Goal: Task Accomplishment & Management: Use online tool/utility

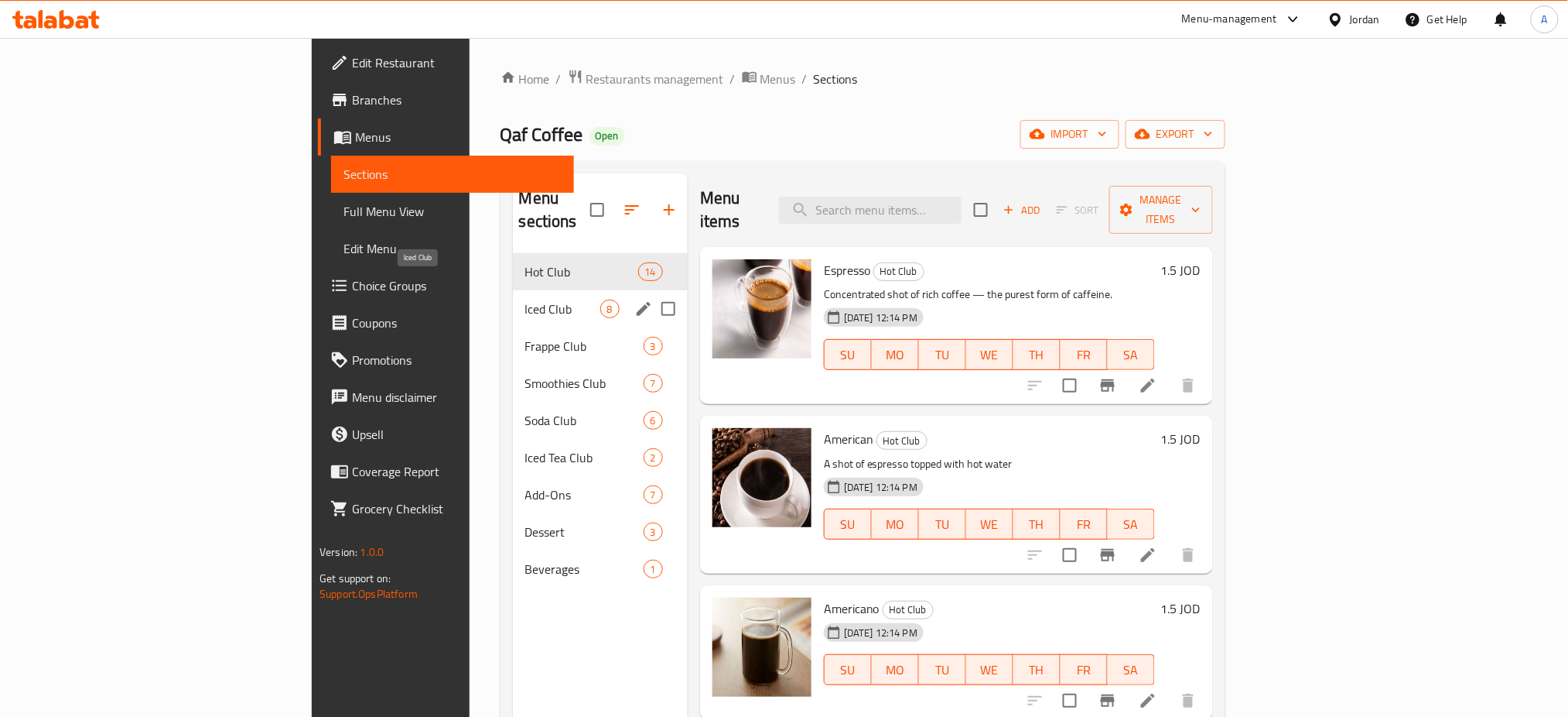
click at [525, 300] on span "Iced Club" at bounding box center [563, 309] width 75 height 18
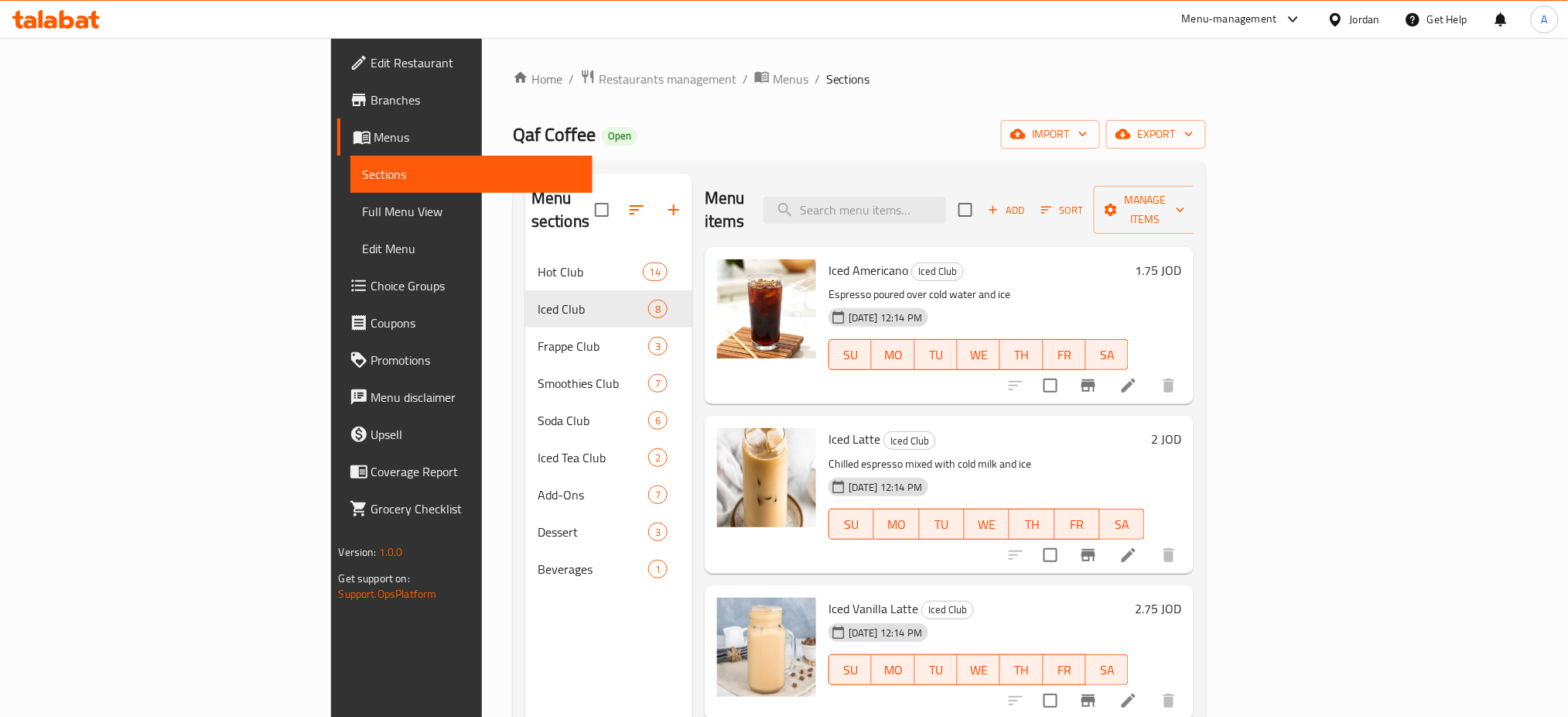
click at [1027, 206] on span "Add" at bounding box center [1006, 209] width 42 height 18
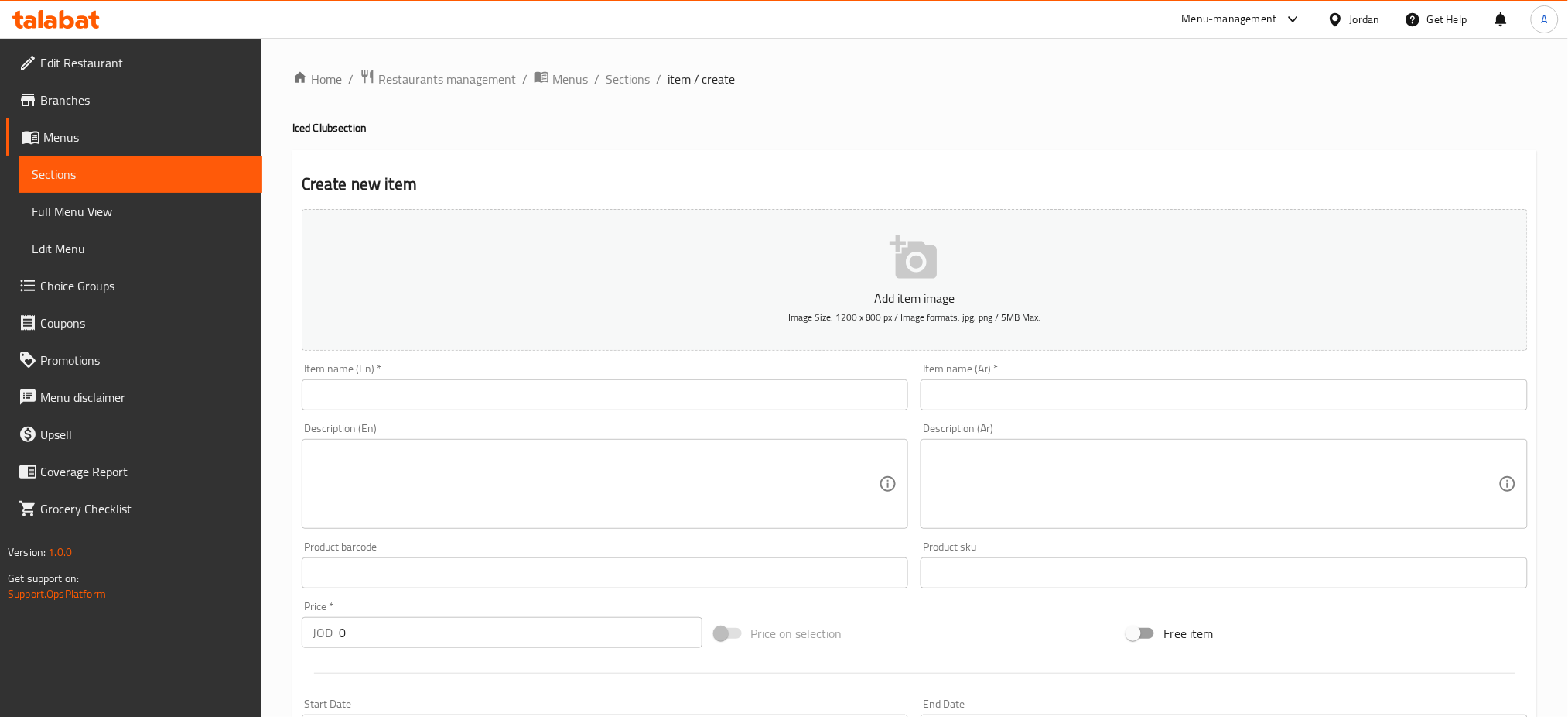
click at [780, 394] on input "text" at bounding box center [604, 395] width 607 height 31
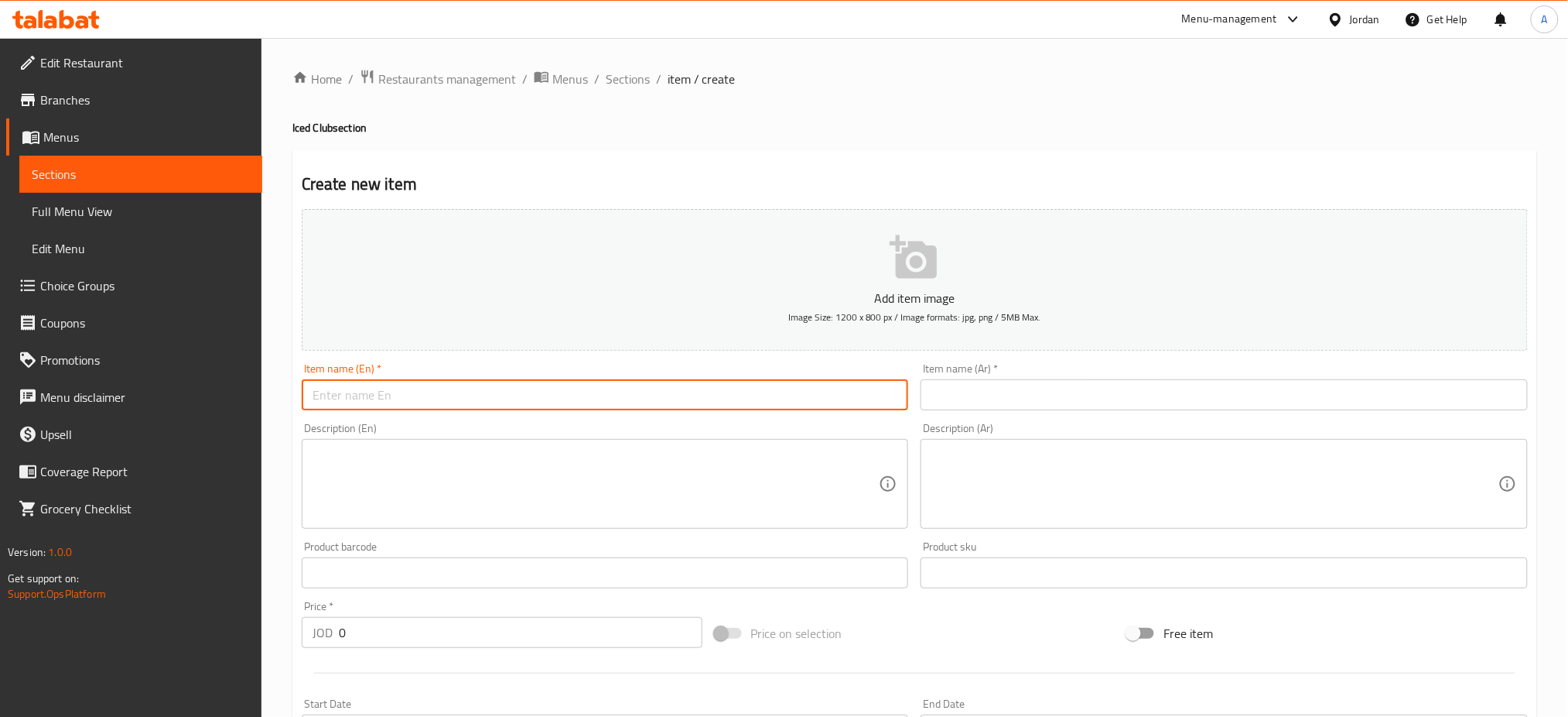
paste input "iced white mocha"
type input "iced white mocha"
click at [1028, 393] on input "text" at bounding box center [1224, 395] width 607 height 31
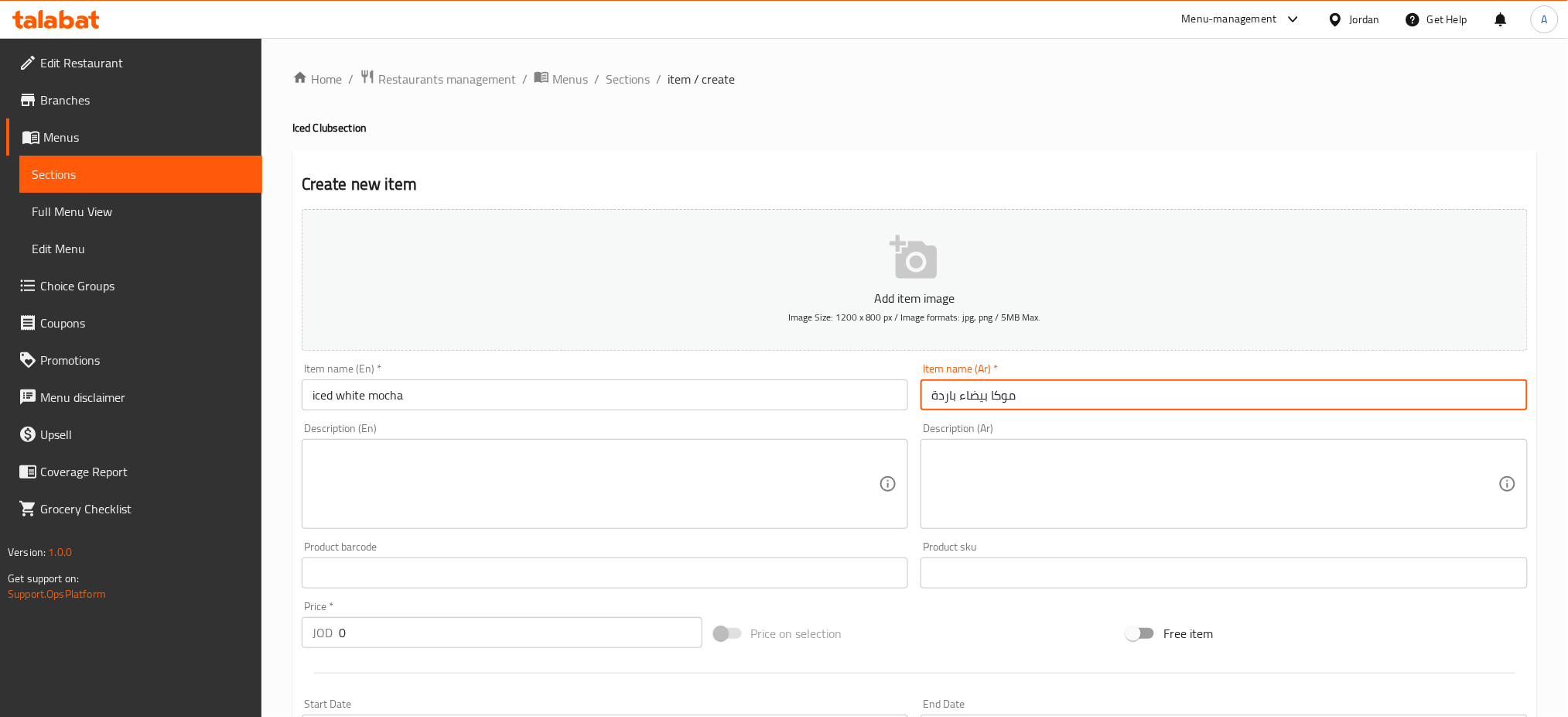
type input "موكا بيضاء باردة"
drag, startPoint x: 424, startPoint y: 633, endPoint x: 172, endPoint y: 632, distance: 252.0
click at [166, 633] on div "Edit Restaurant Branches Menus Sections Full Menu View Edit Menu Choice Groups …" at bounding box center [784, 565] width 1568 height 1055
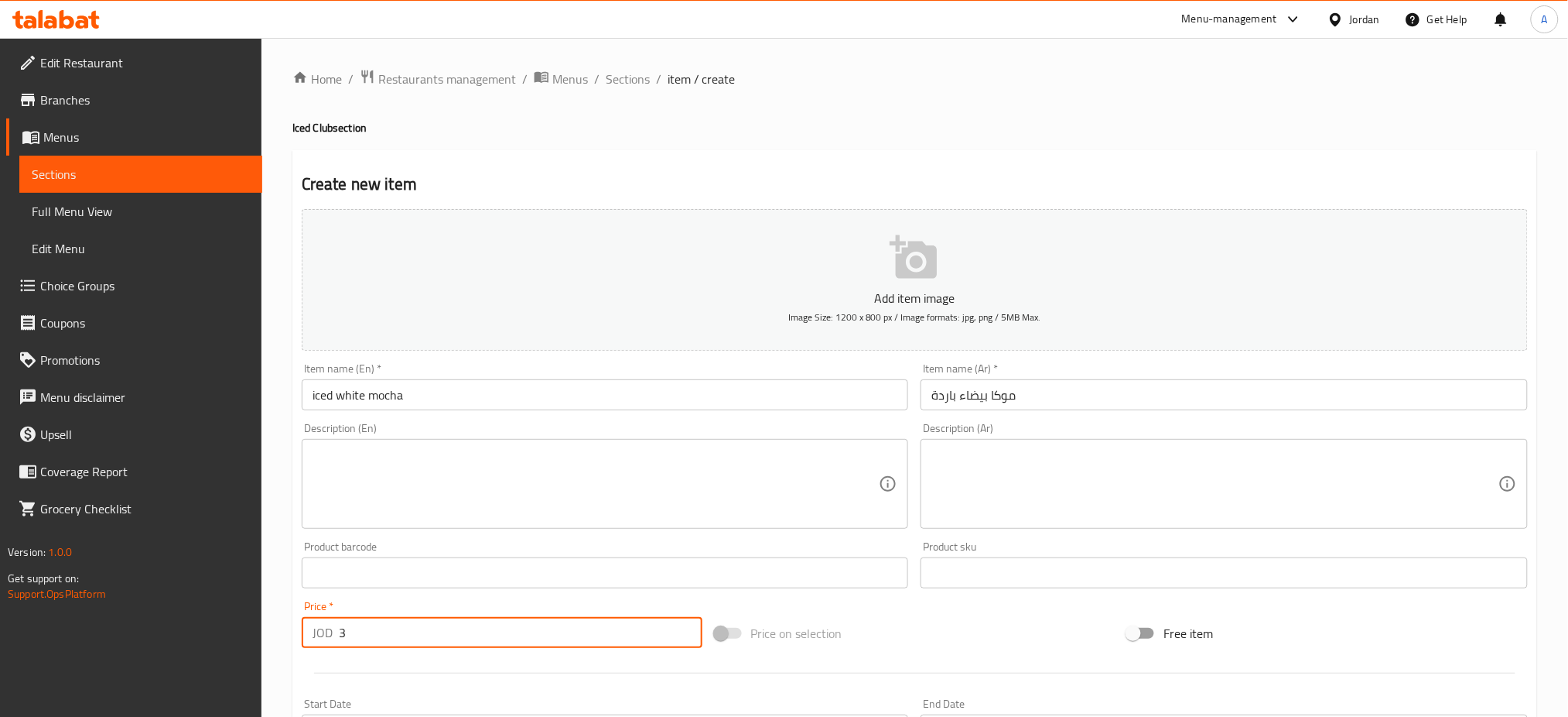
scroll to position [374, 0]
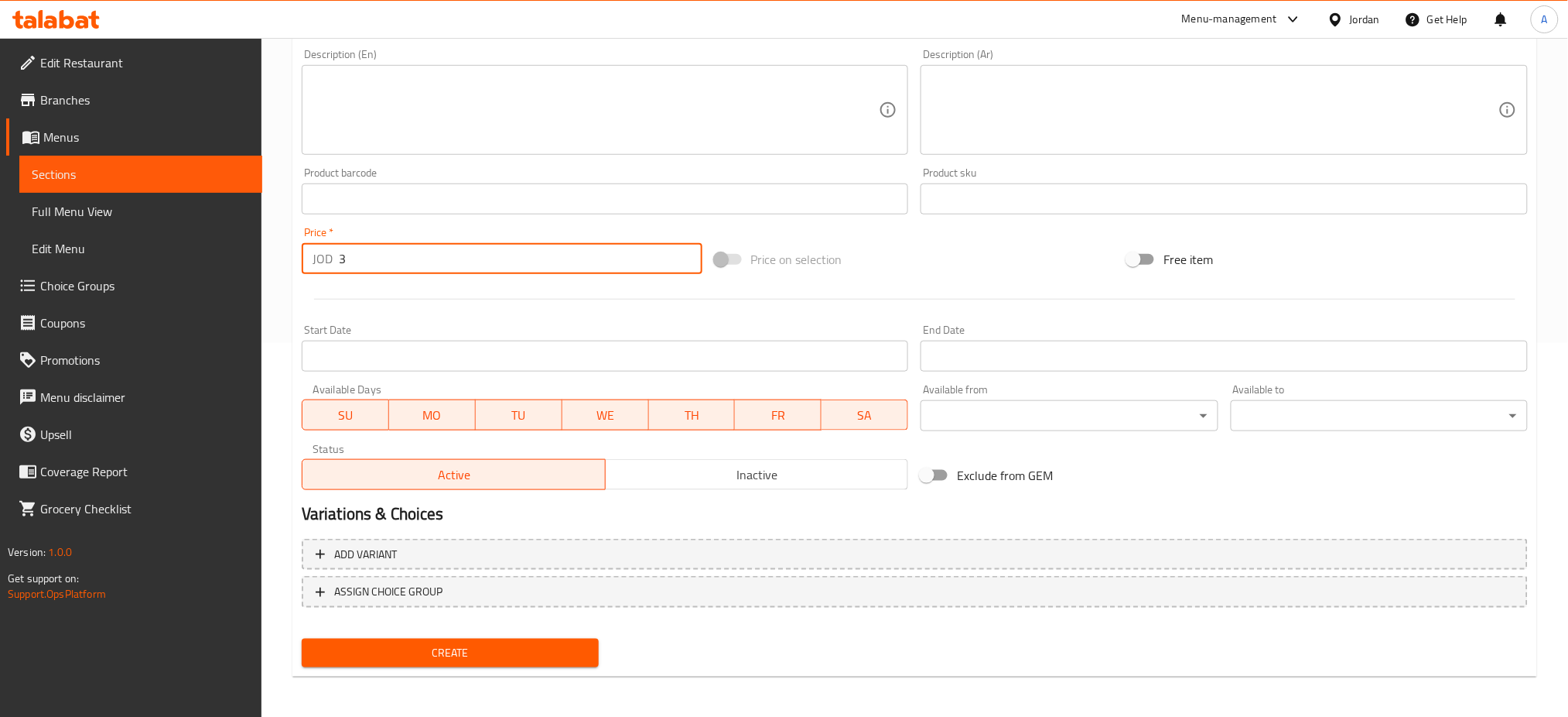
type input "3"
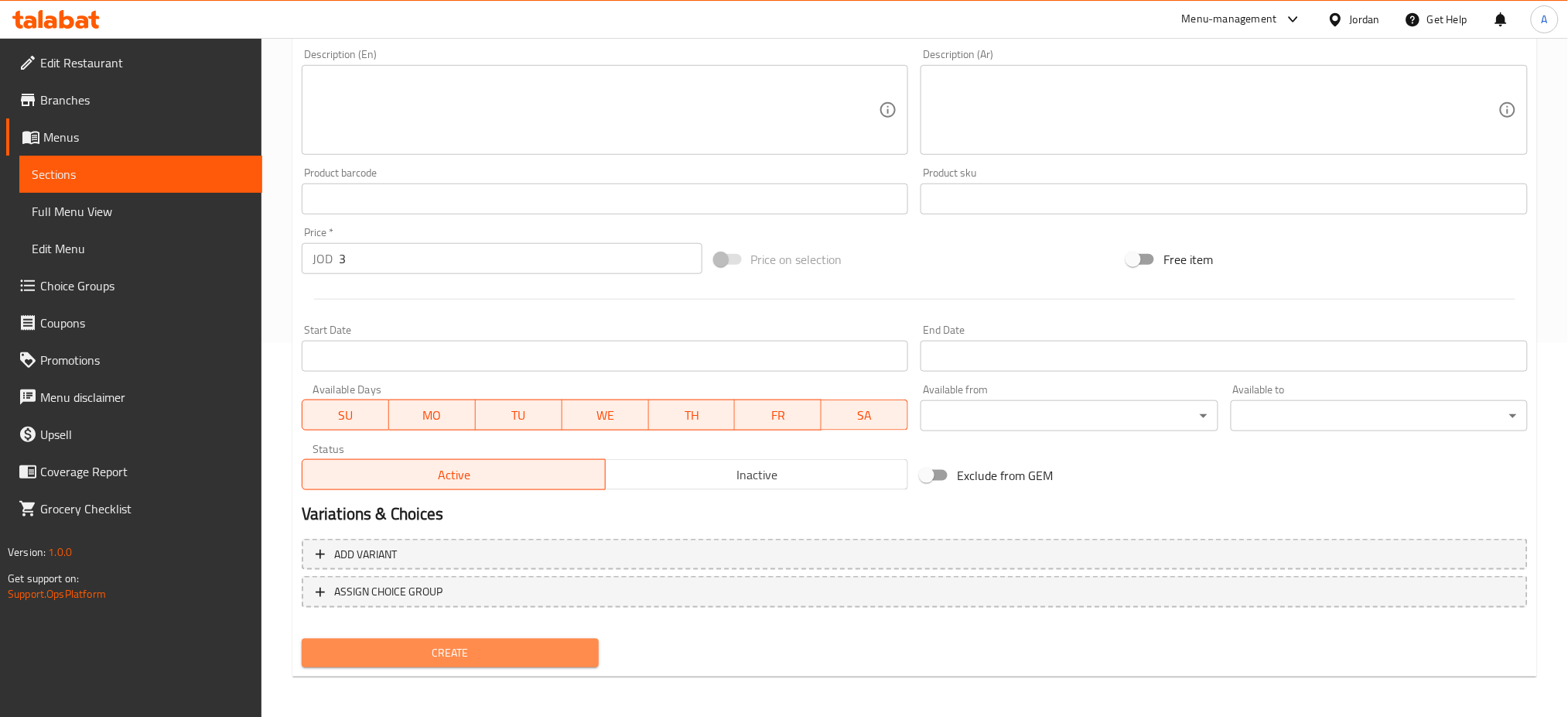
click at [496, 638] on button "Create" at bounding box center [450, 653] width 297 height 28
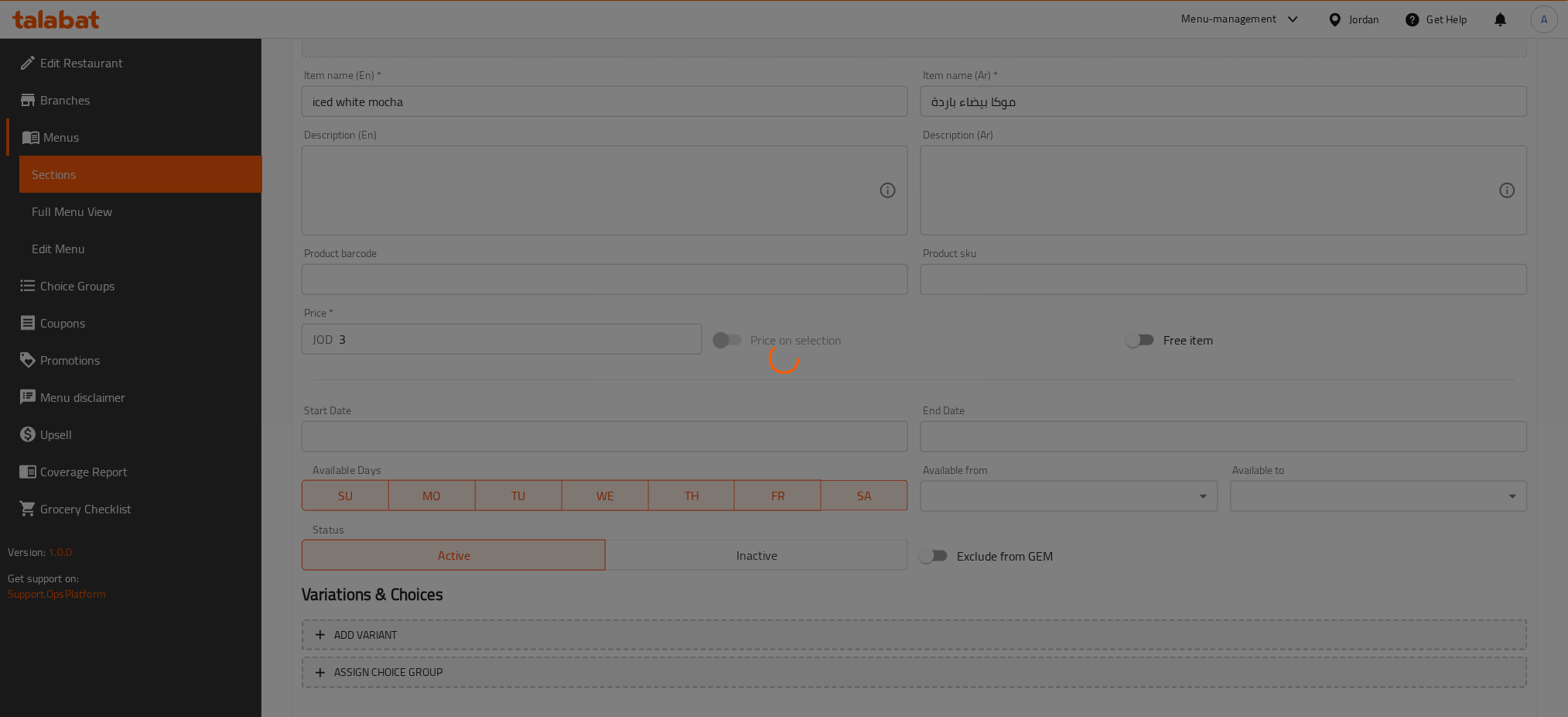
scroll to position [64, 0]
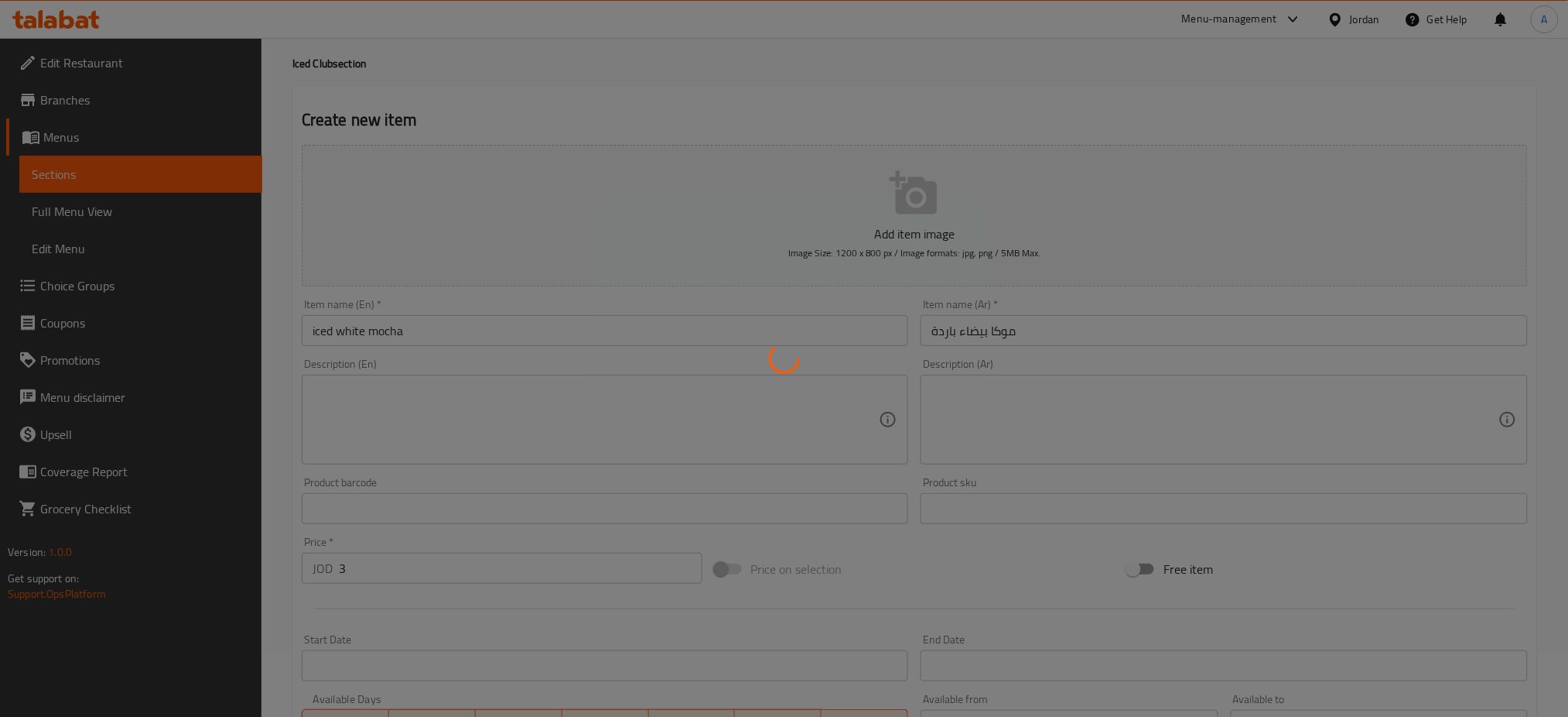
type input "0"
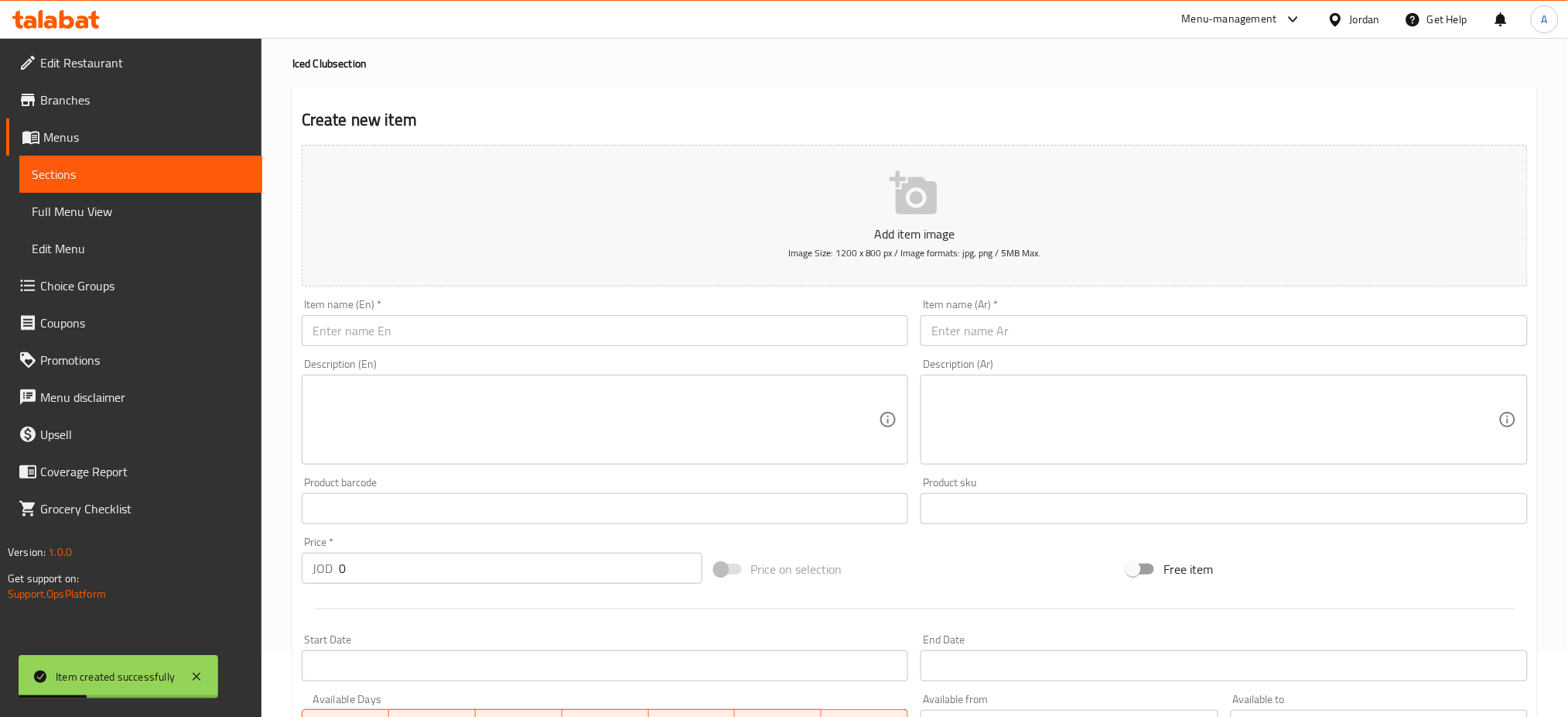
drag, startPoint x: 1419, startPoint y: 291, endPoint x: 1370, endPoint y: 327, distance: 60.8
click at [1420, 292] on div "Item name (Ar)   * Item name (Ar) *" at bounding box center [1224, 322] width 619 height 59
drag, startPoint x: 1369, startPoint y: 328, endPoint x: 1354, endPoint y: 318, distance: 18.0
click at [1369, 328] on input "text" at bounding box center [1224, 330] width 607 height 31
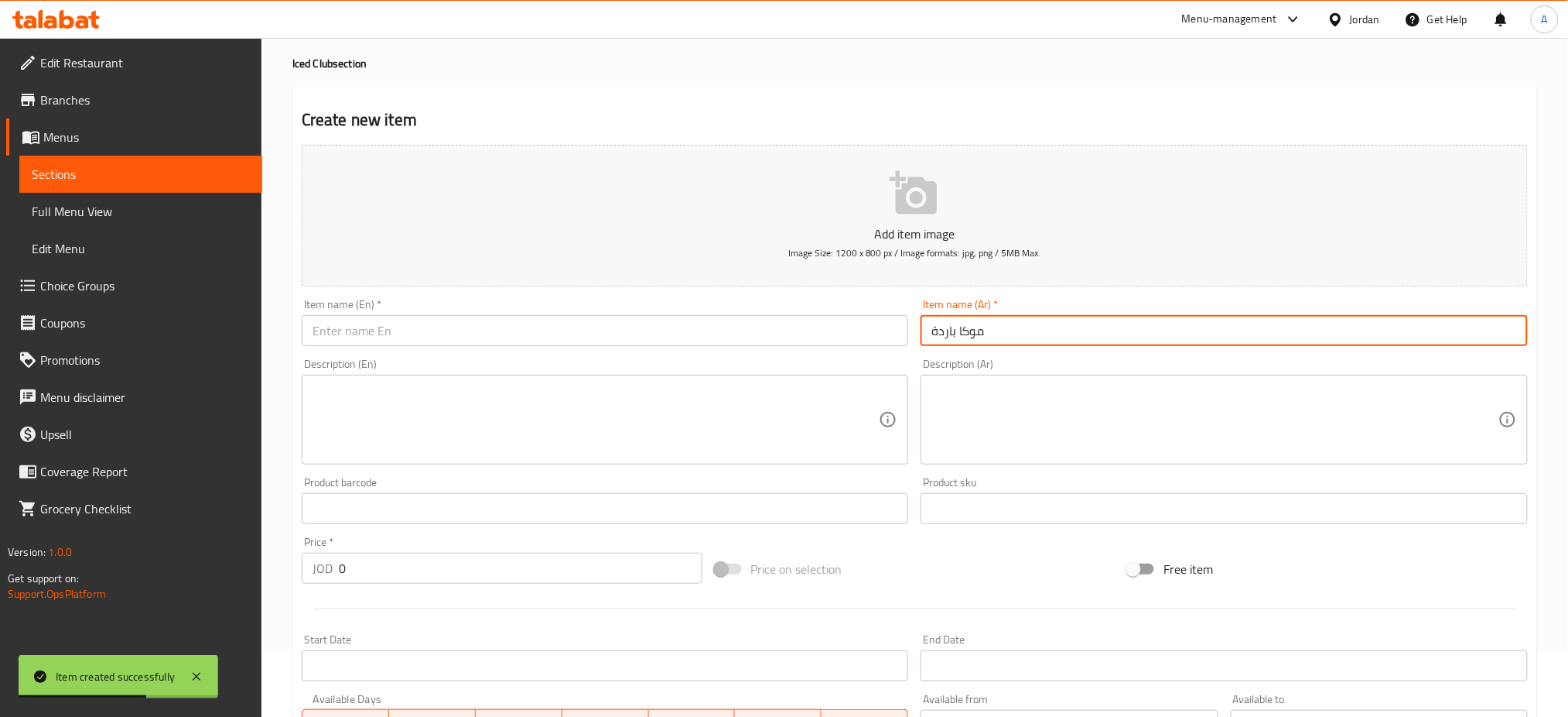
type input "موكا باردة"
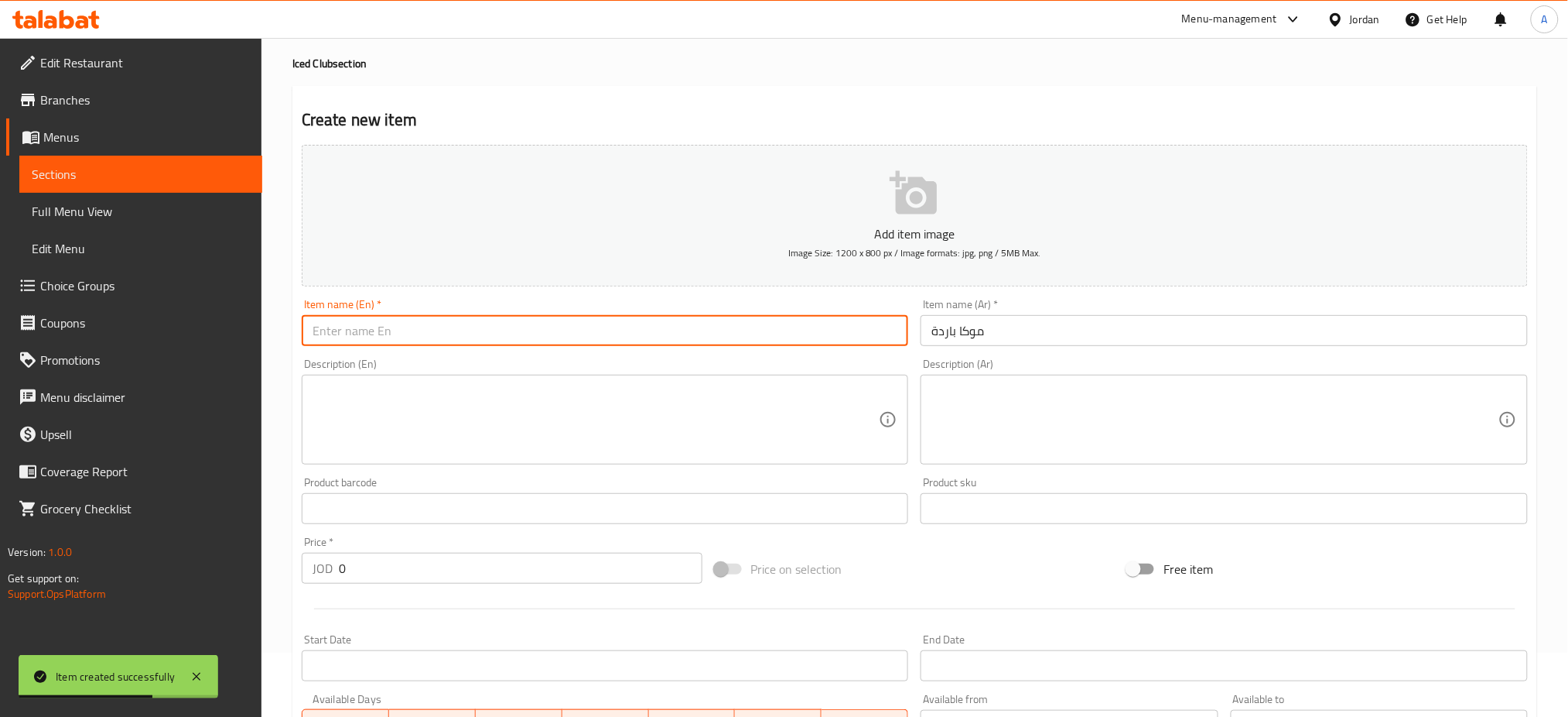
click at [785, 334] on input "text" at bounding box center [604, 330] width 607 height 31
paste input "iced mocha"
type input "iced mocha"
drag, startPoint x: 388, startPoint y: 564, endPoint x: 295, endPoint y: 556, distance: 93.3
click at [296, 556] on div "Price   * JOD 0 Price *" at bounding box center [501, 560] width 413 height 59
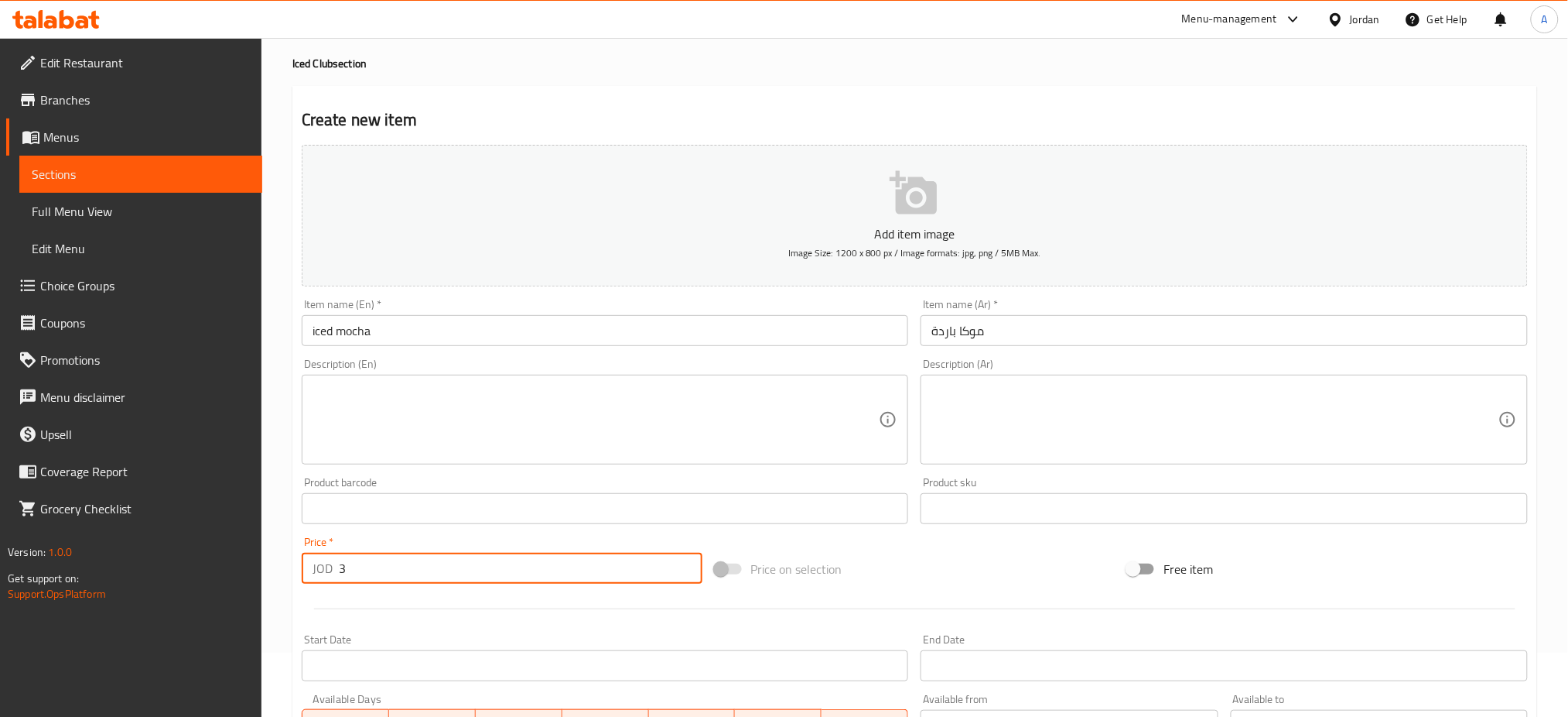
type input "3"
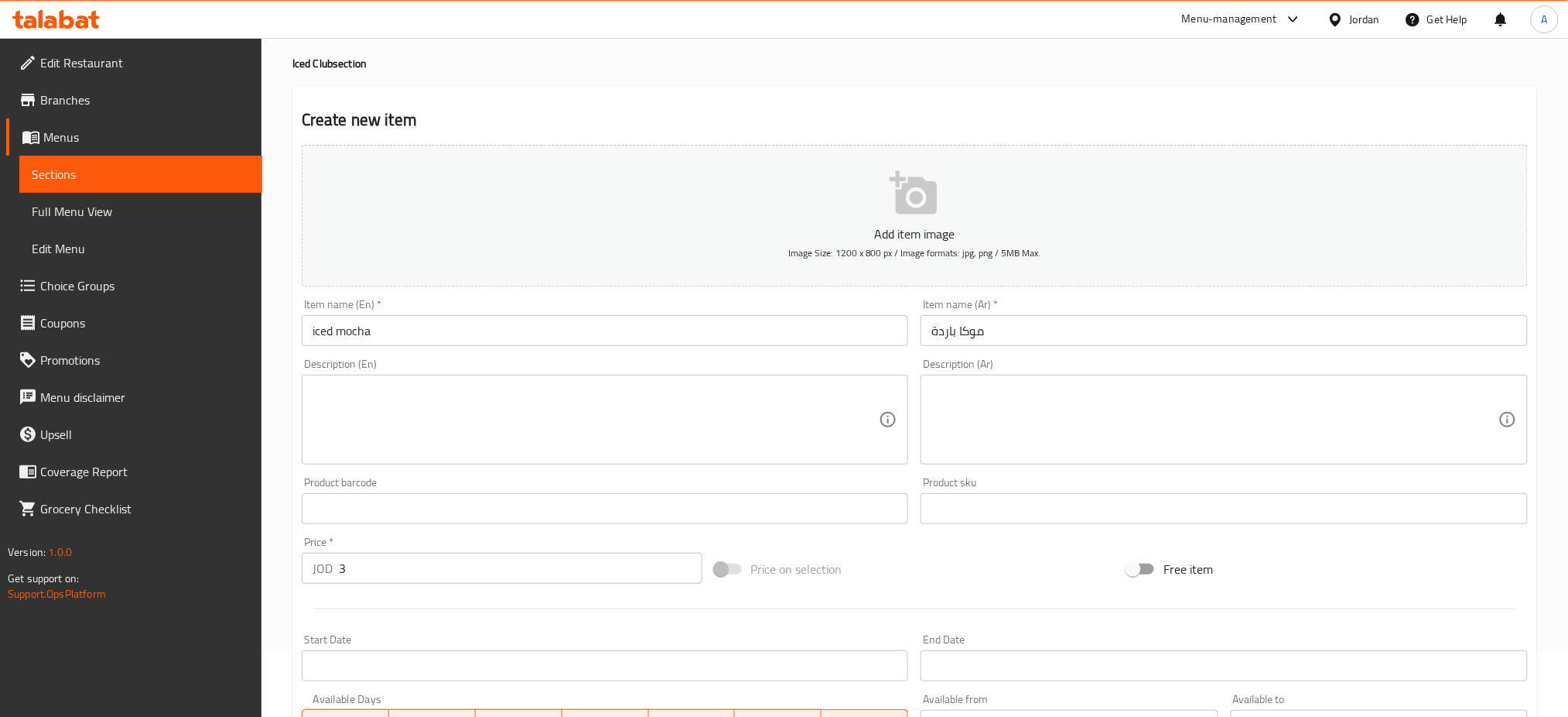
drag, startPoint x: 1547, startPoint y: 248, endPoint x: 1570, endPoint y: 255, distance: 24.0
click at [1550, 249] on div "Home / Restaurants management / Menus / Sections / item / create Iced Club sect…" at bounding box center [914, 502] width 1307 height 1055
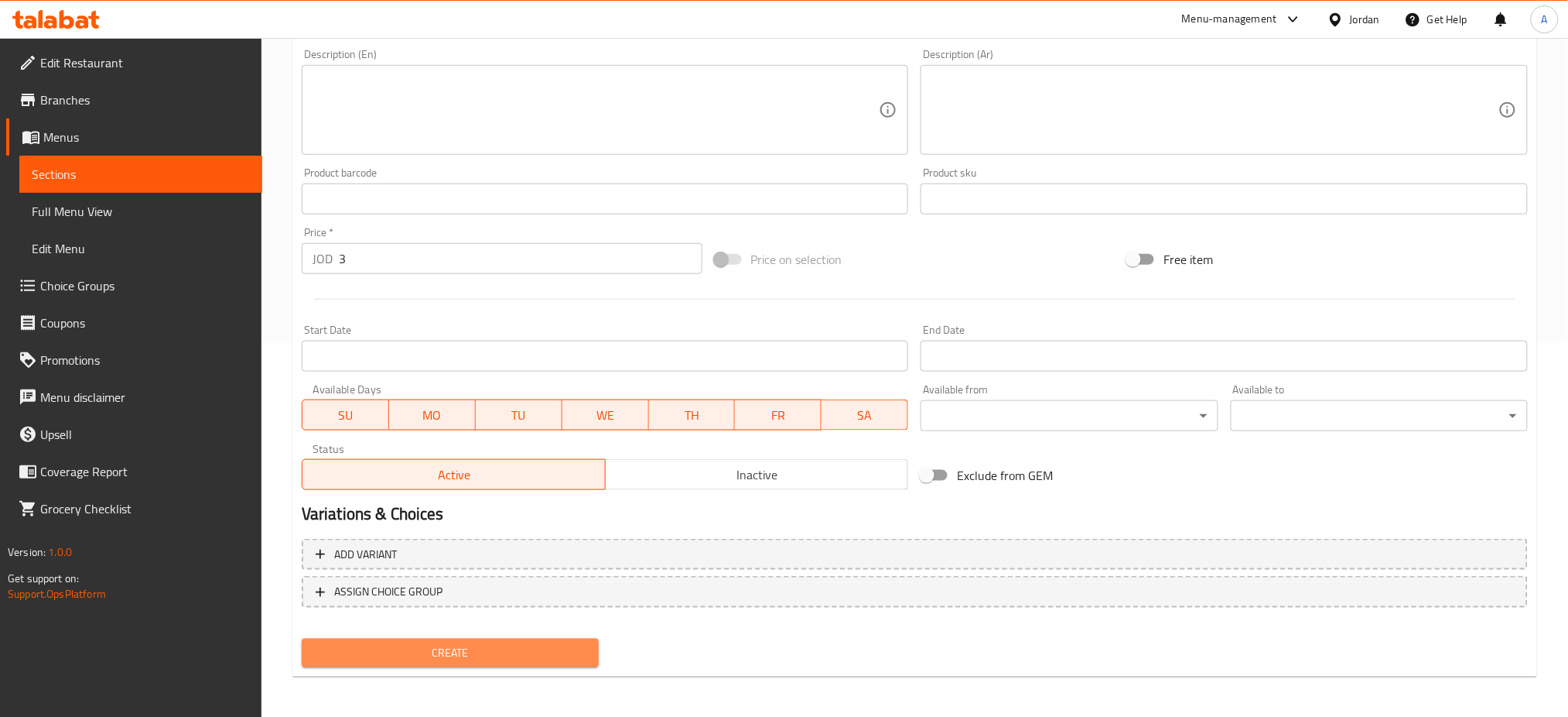
drag, startPoint x: 531, startPoint y: 650, endPoint x: 553, endPoint y: 606, distance: 49.2
click at [532, 650] on span "Create" at bounding box center [450, 653] width 272 height 19
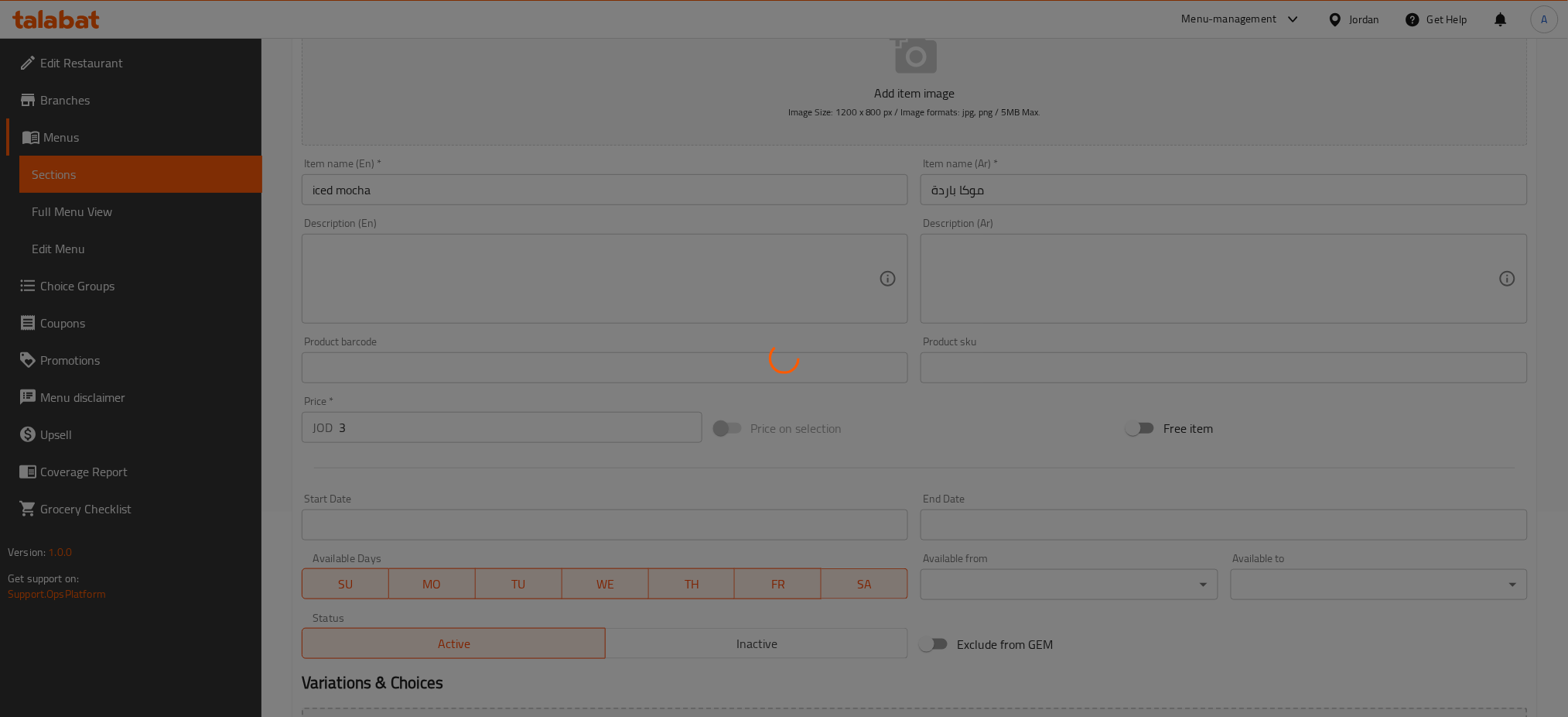
scroll to position [0, 0]
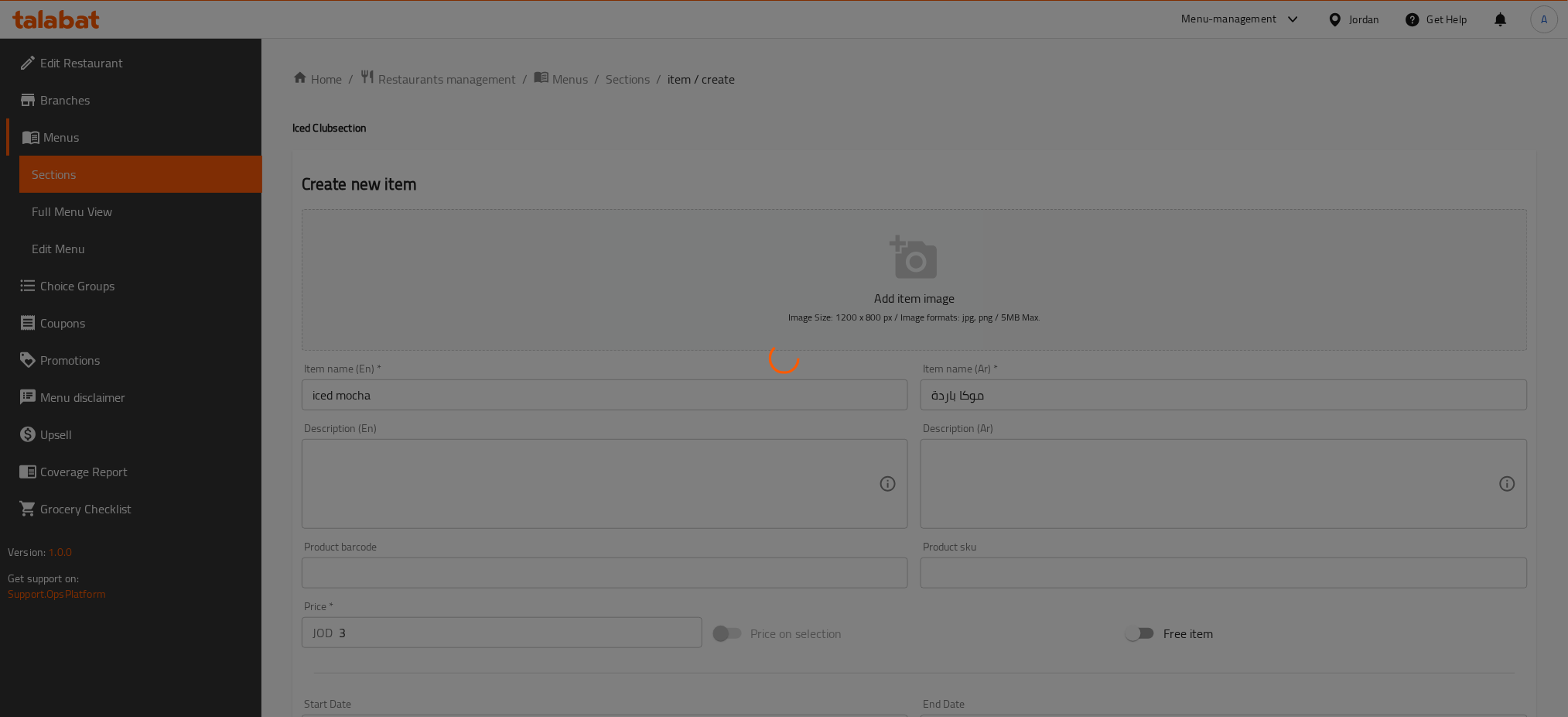
type input "0"
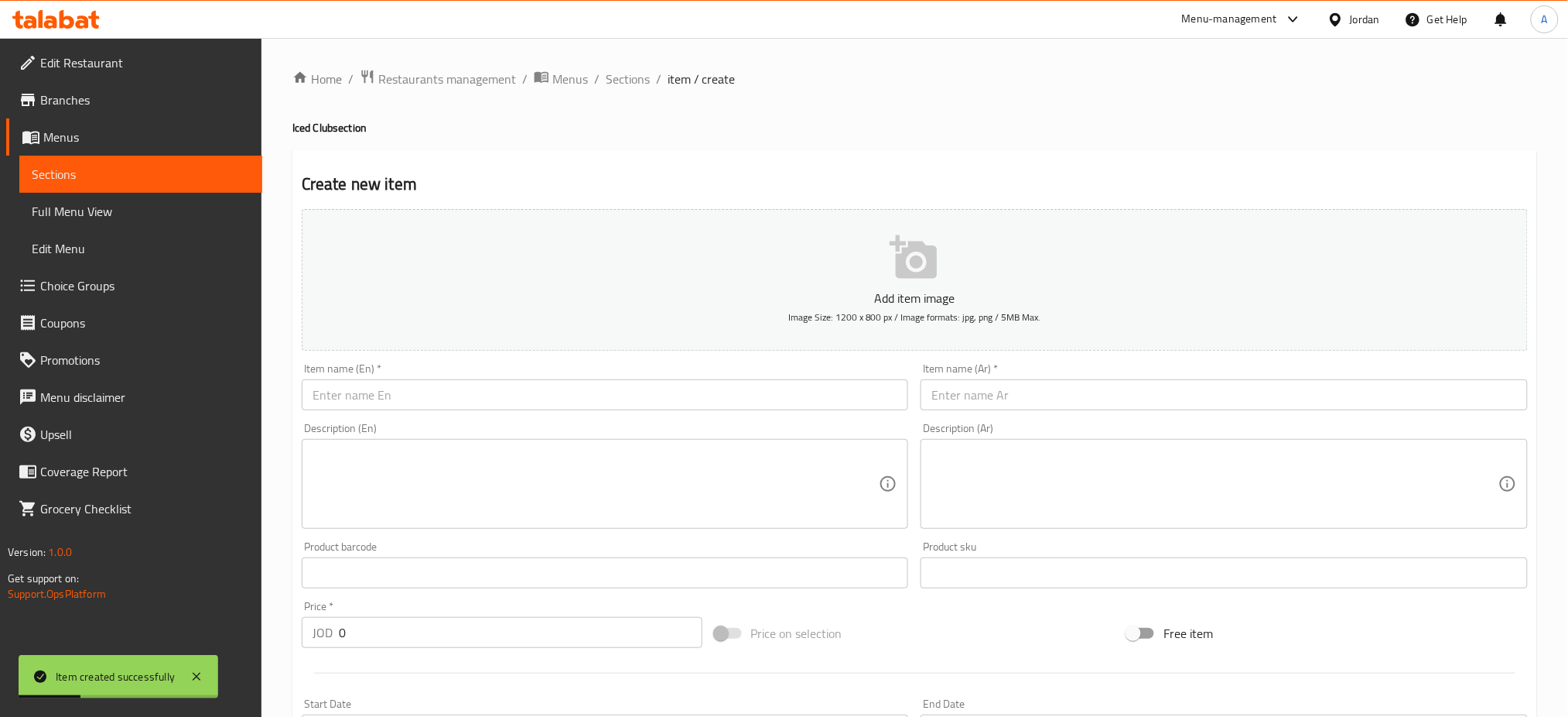
click at [1555, 417] on div "Home / Restaurants management / Menus / Sections / item / create Iced Club sect…" at bounding box center [914, 565] width 1307 height 1055
click at [635, 81] on span "Sections" at bounding box center [628, 79] width 44 height 18
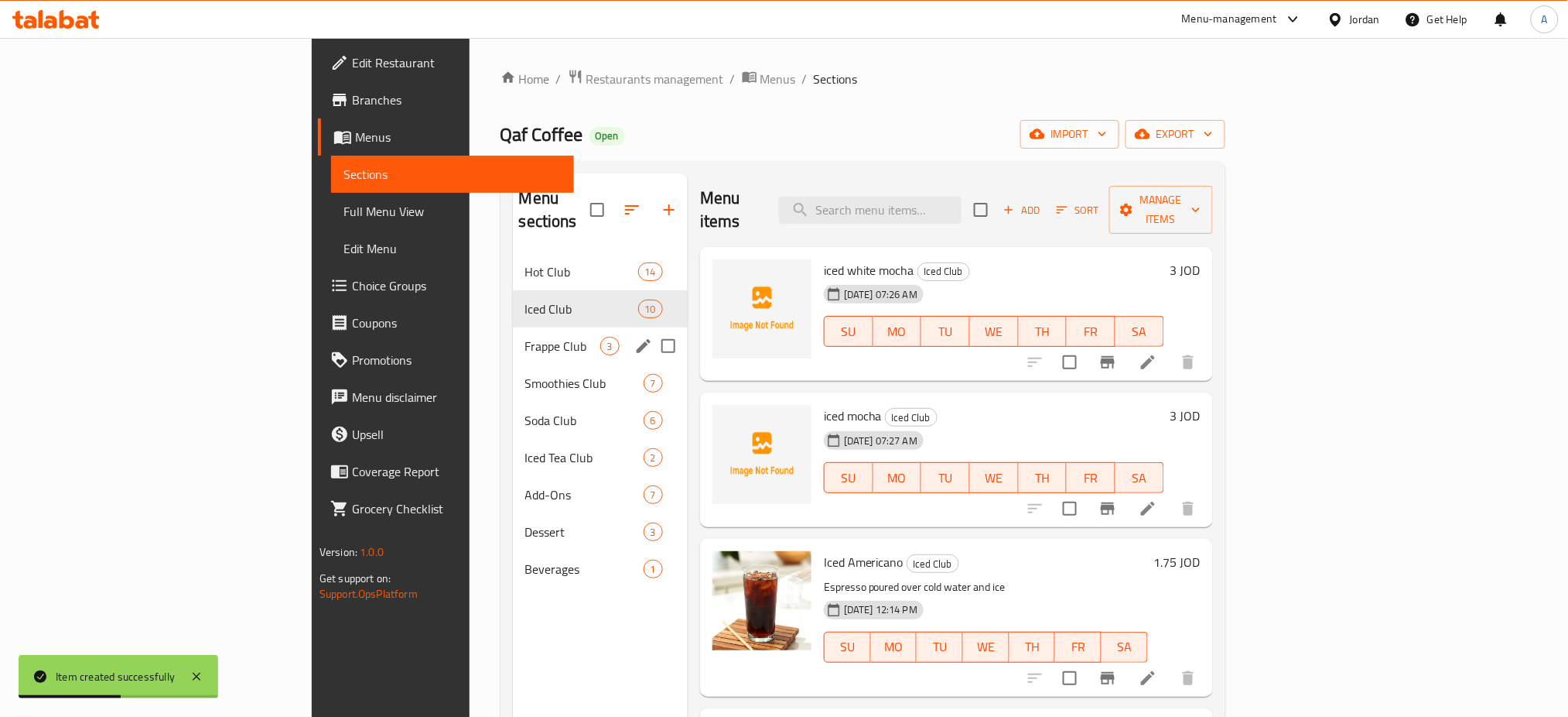
click at [513, 334] on div "Frappe Club 3" at bounding box center [600, 346] width 175 height 37
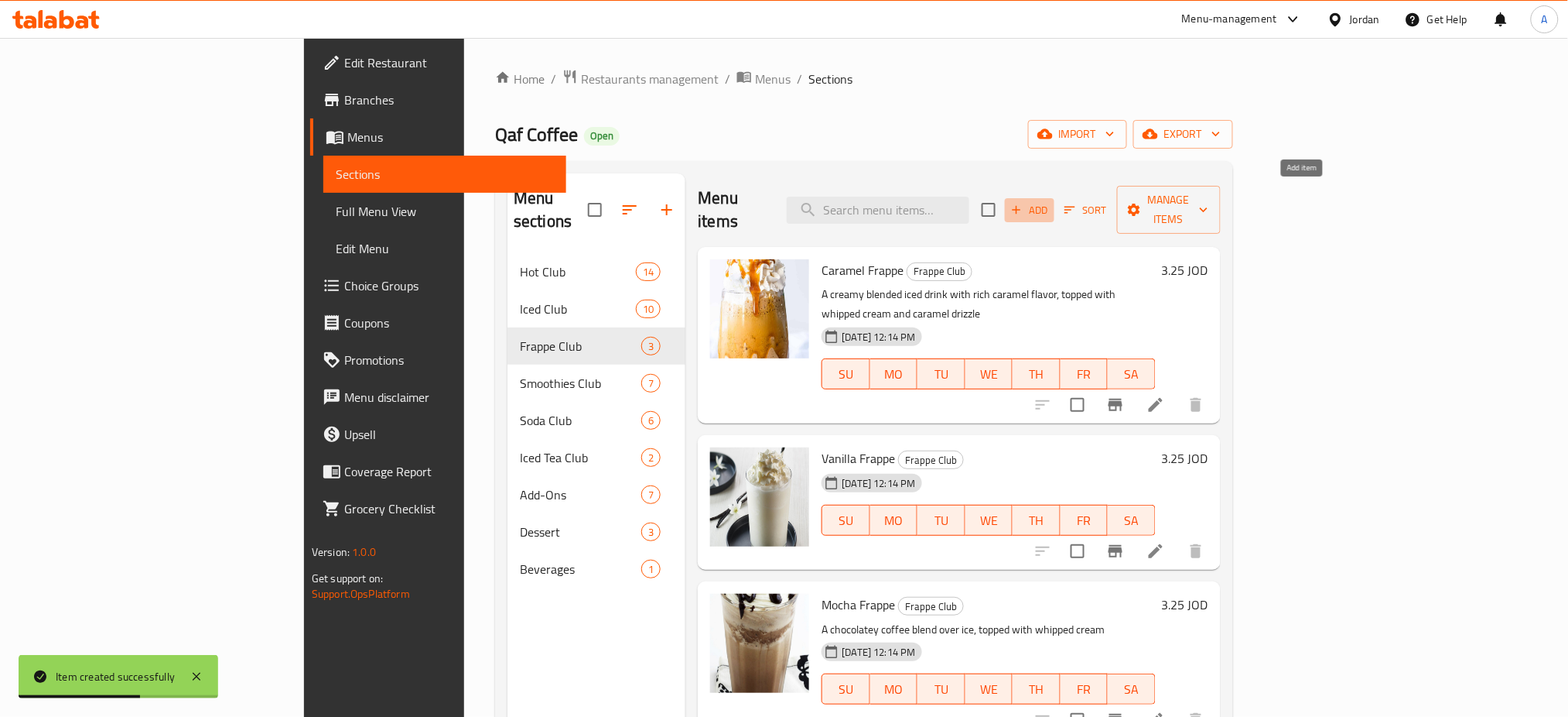
click at [1051, 203] on span "Add" at bounding box center [1030, 209] width 42 height 18
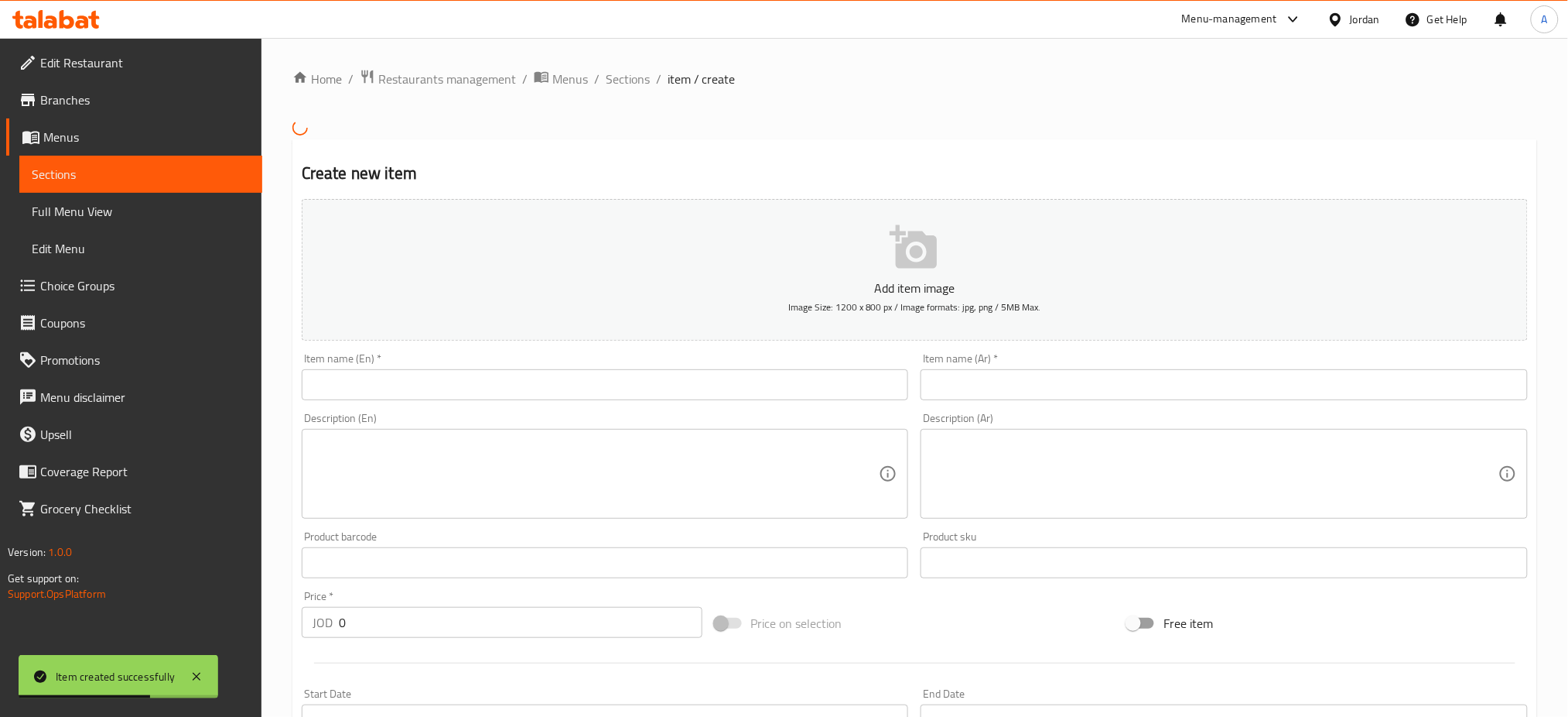
click at [731, 377] on input "text" at bounding box center [604, 384] width 607 height 31
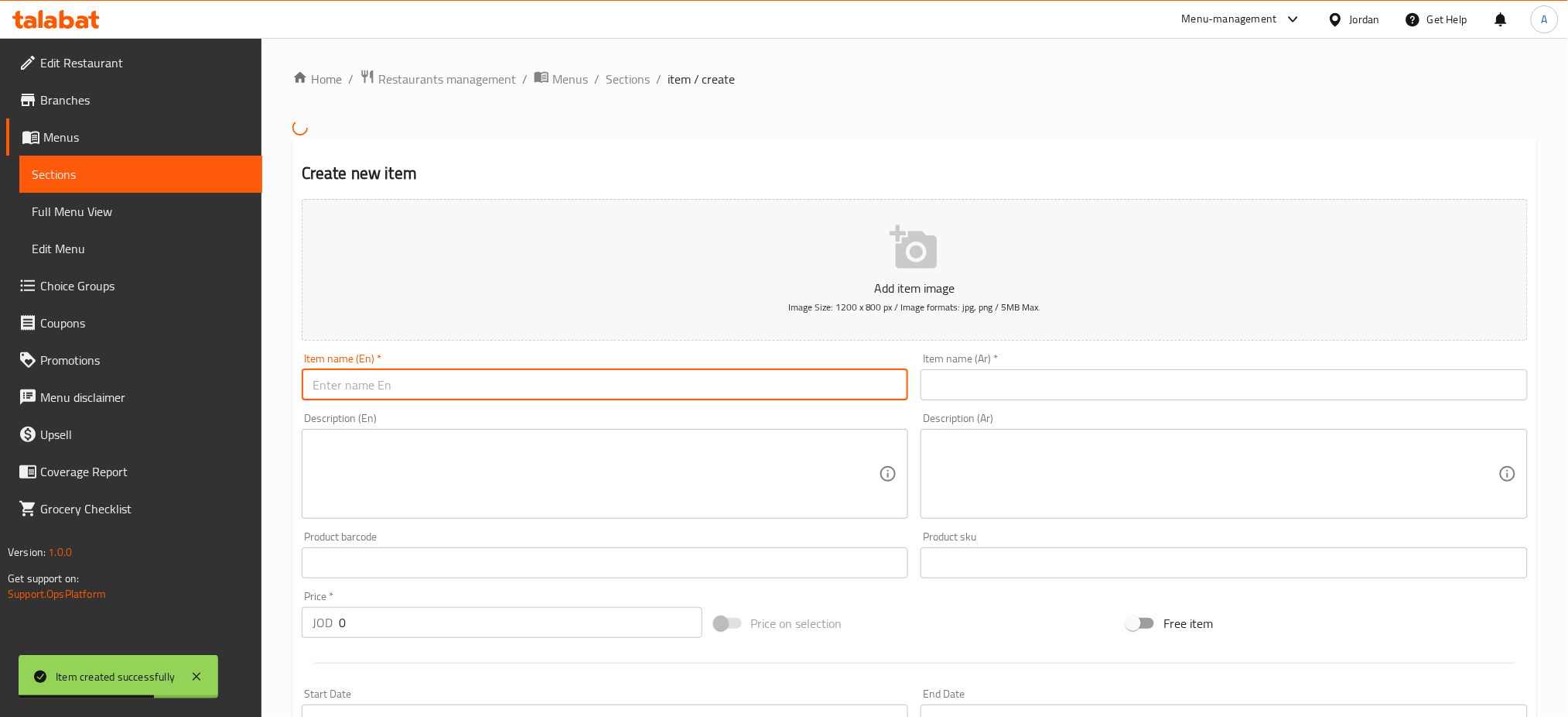
paste input "white mocha frappe"
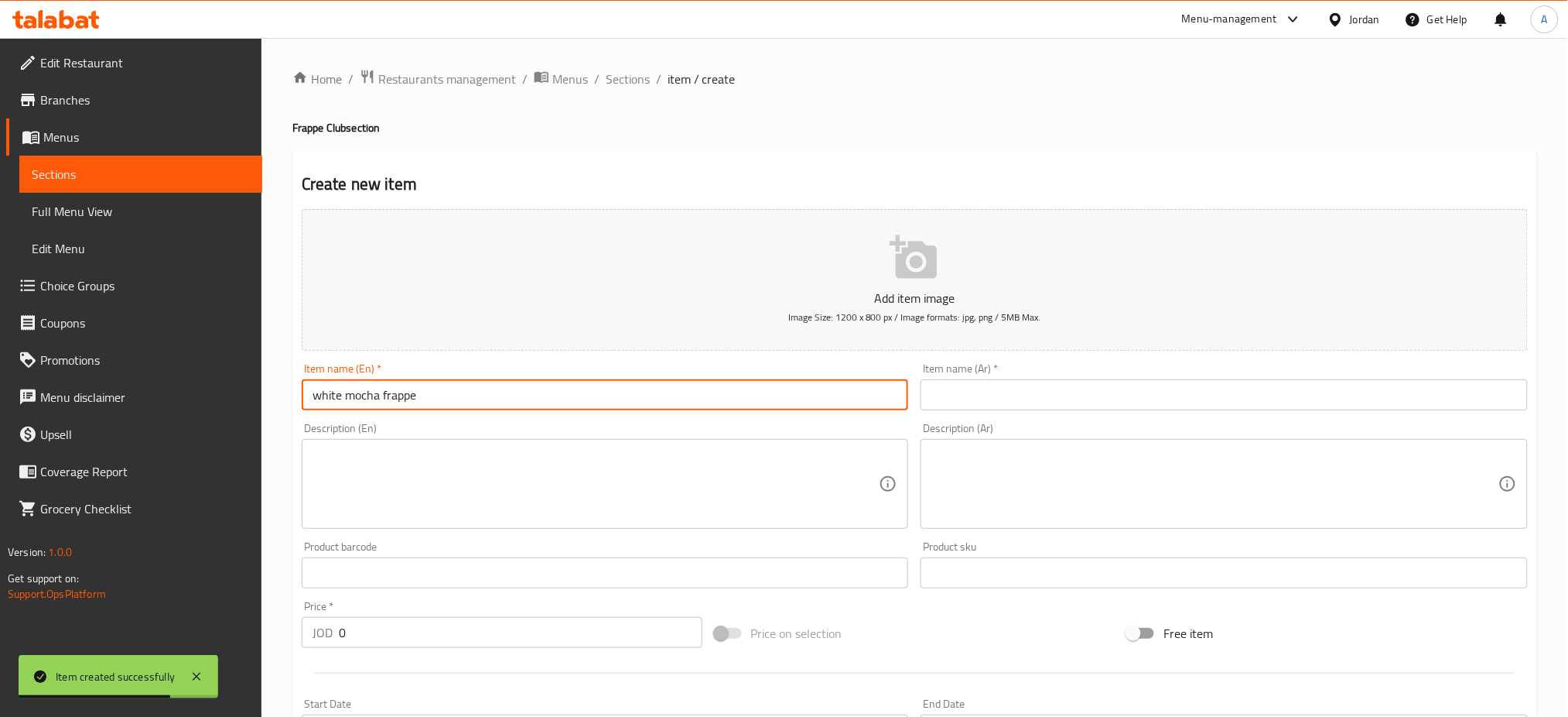
type input "white mocha frappe"
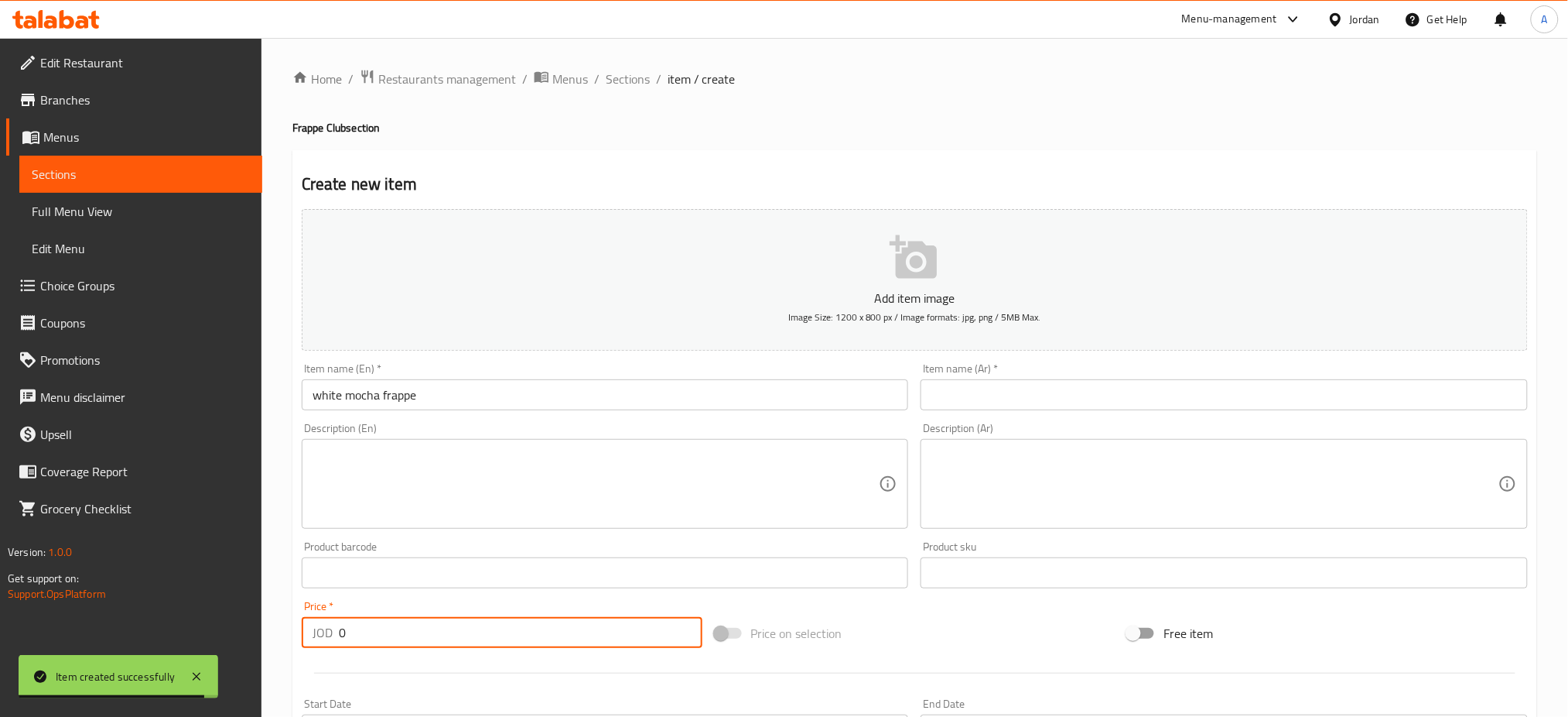
drag, startPoint x: 545, startPoint y: 619, endPoint x: 218, endPoint y: 586, distance: 328.7
click at [225, 592] on div "Edit Restaurant Branches Menus Sections Full Menu View Edit Menu Choice Groups …" at bounding box center [784, 565] width 1568 height 1055
type input "3.25"
click at [1031, 385] on input "text" at bounding box center [1224, 395] width 607 height 31
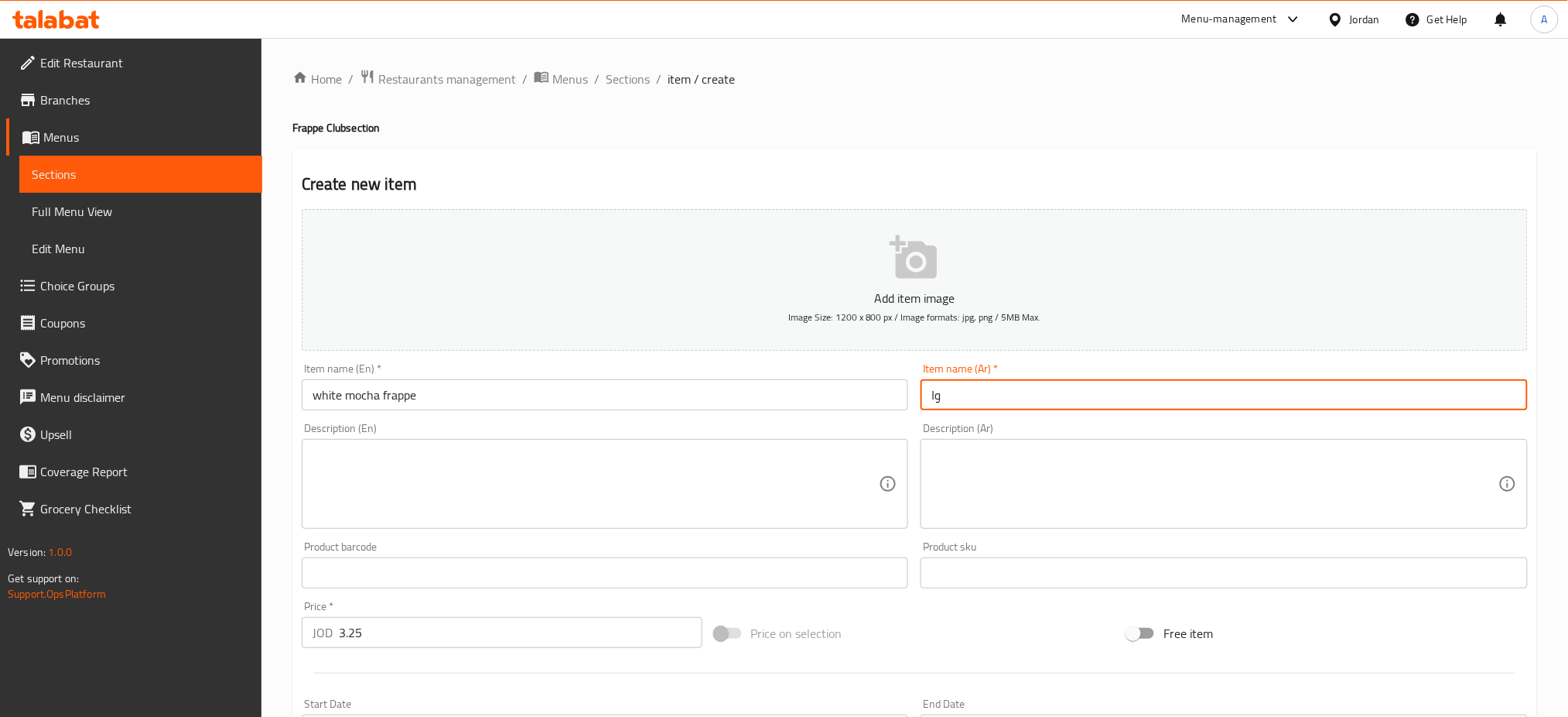
type input "و"
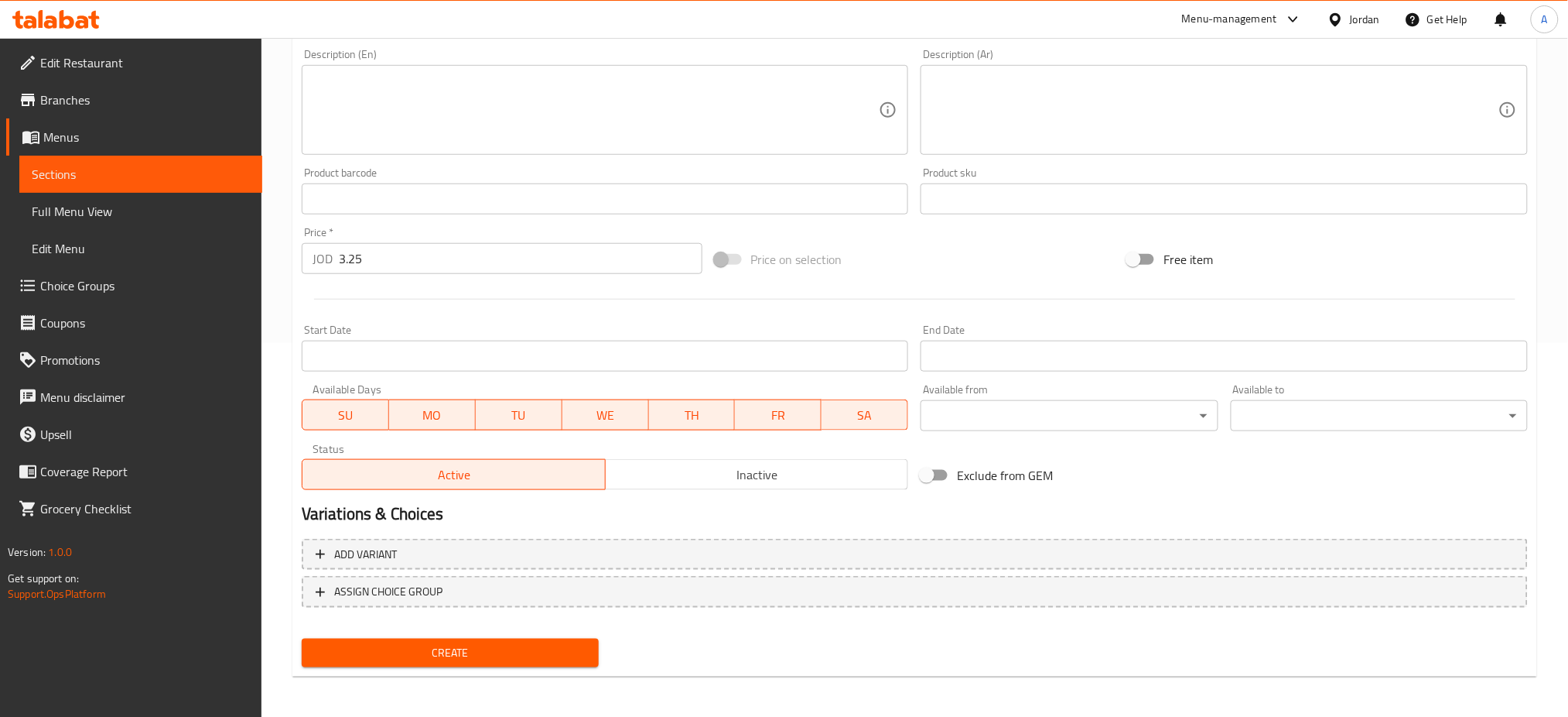
type input "موكا بيضاء فرابيه"
click at [571, 647] on span "Create" at bounding box center [450, 653] width 272 height 19
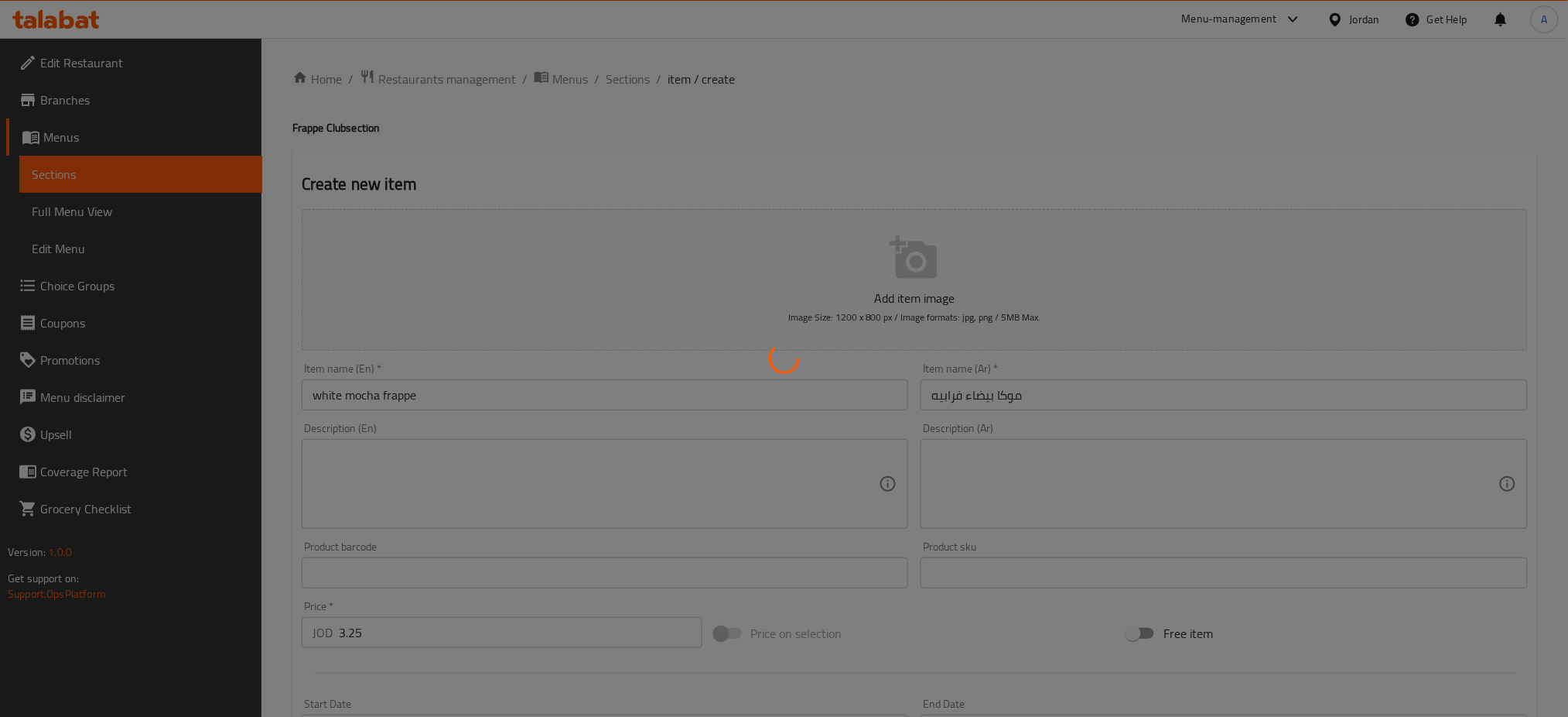
type input "0"
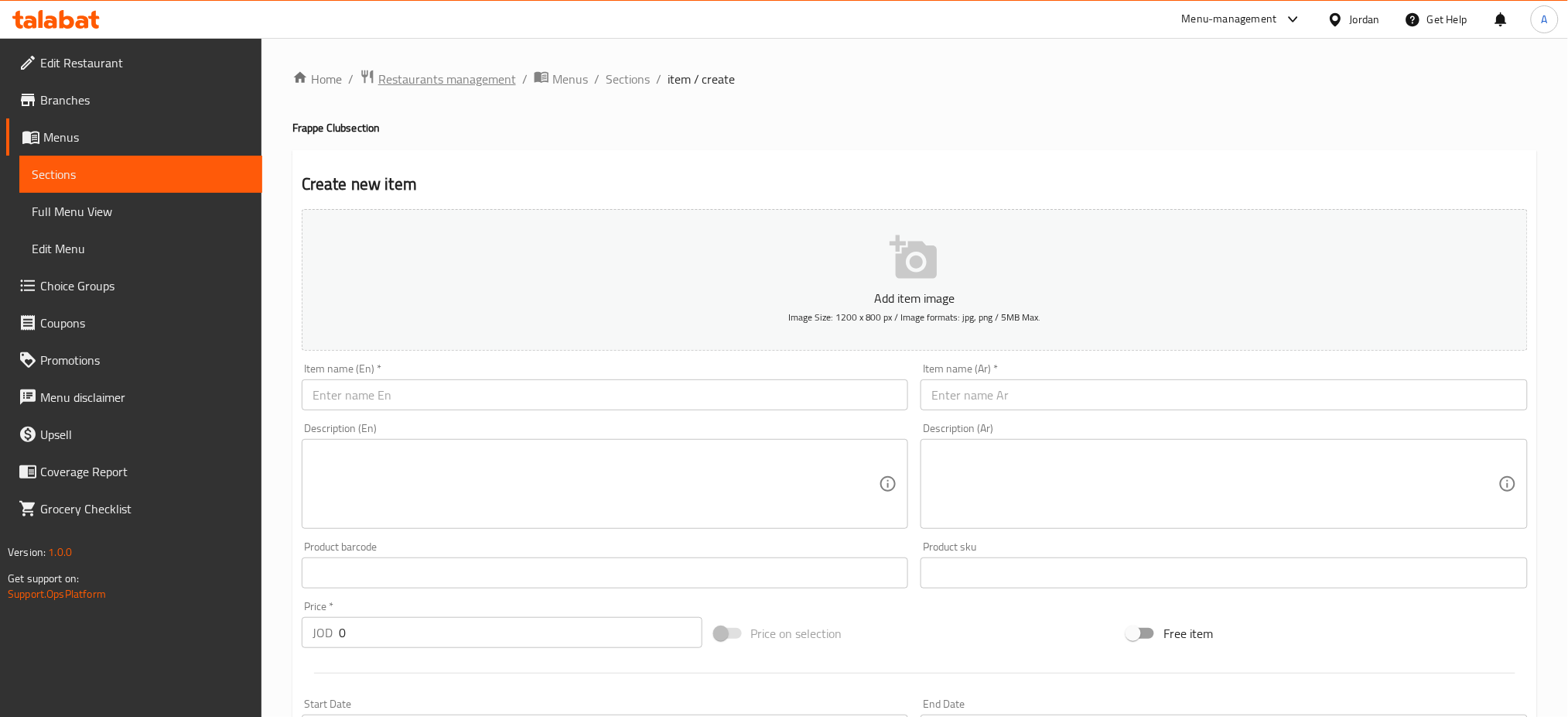
click at [461, 75] on span "Restaurants management" at bounding box center [447, 79] width 137 height 18
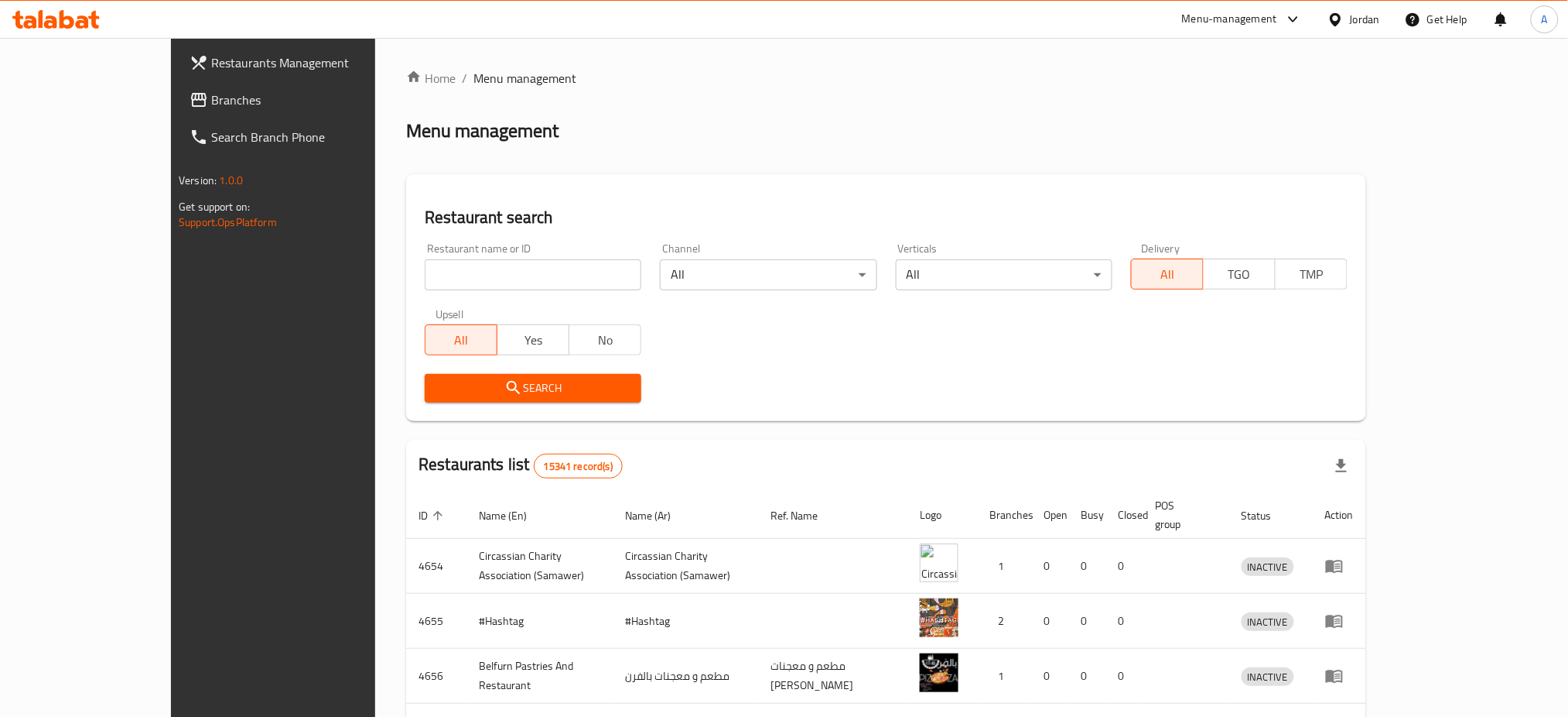
click at [476, 273] on input "search" at bounding box center [532, 275] width 217 height 31
type input "papparoti"
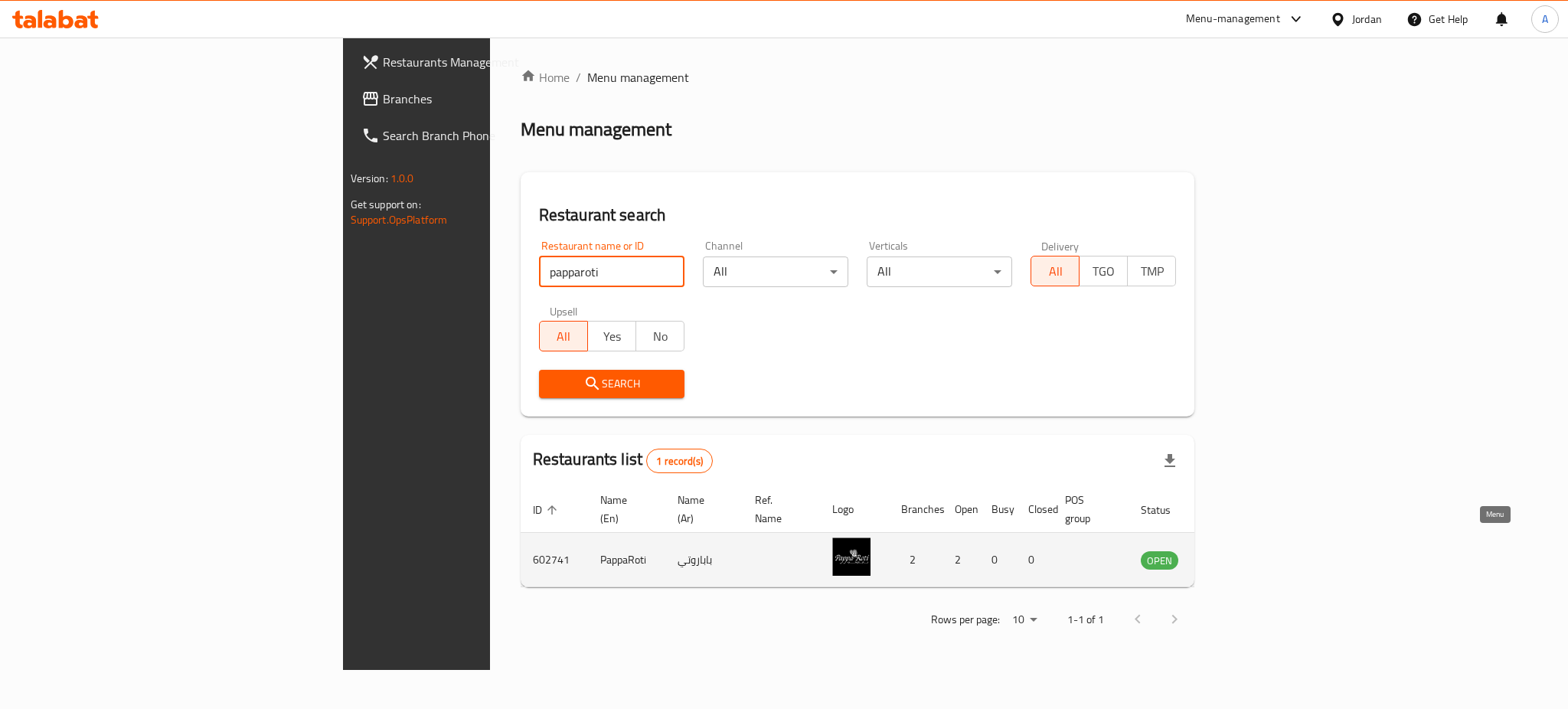
click at [1249, 550] on link "enhanced table" at bounding box center [1235, 559] width 28 height 18
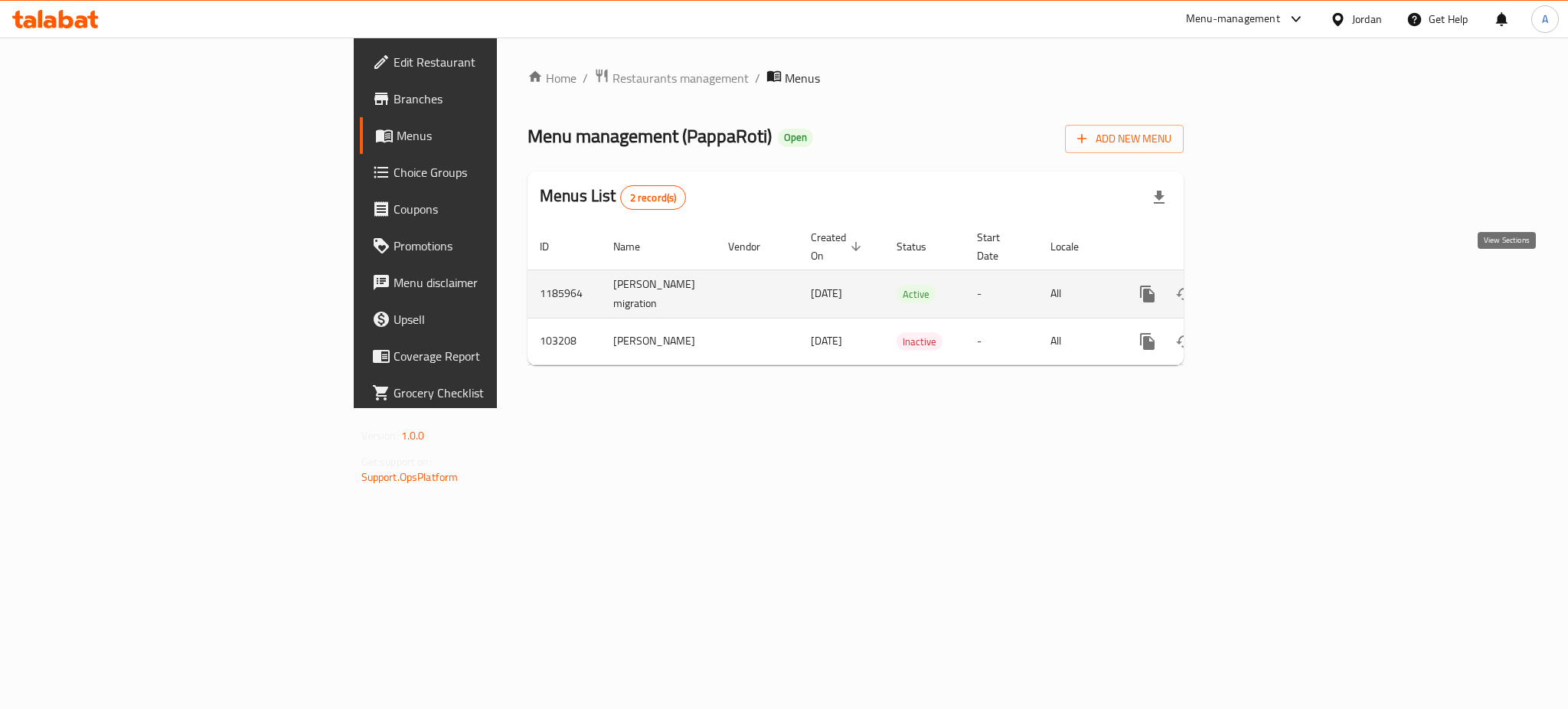
click at [1265, 287] on icon "enhanced table" at bounding box center [1257, 294] width 14 height 14
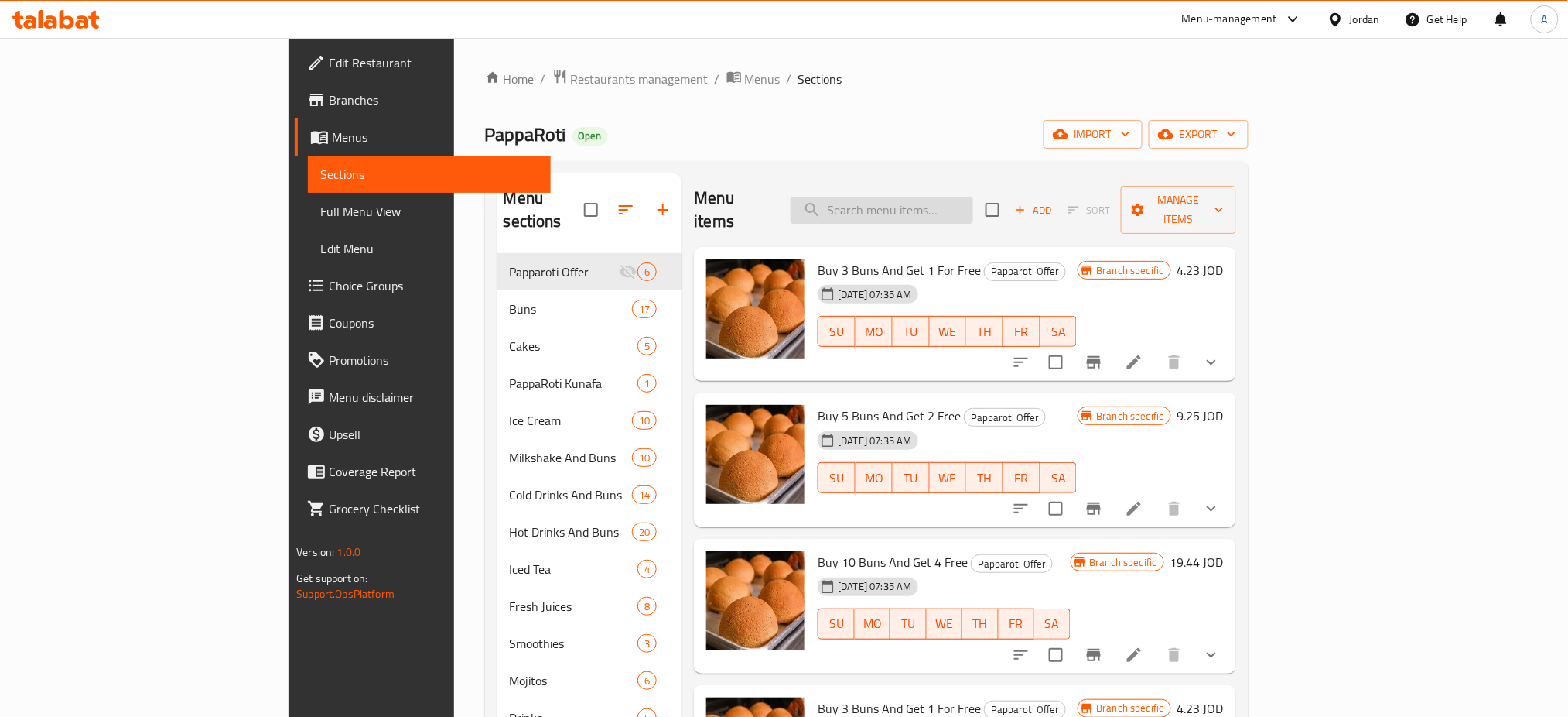
click at [974, 197] on input "search" at bounding box center [882, 210] width 183 height 27
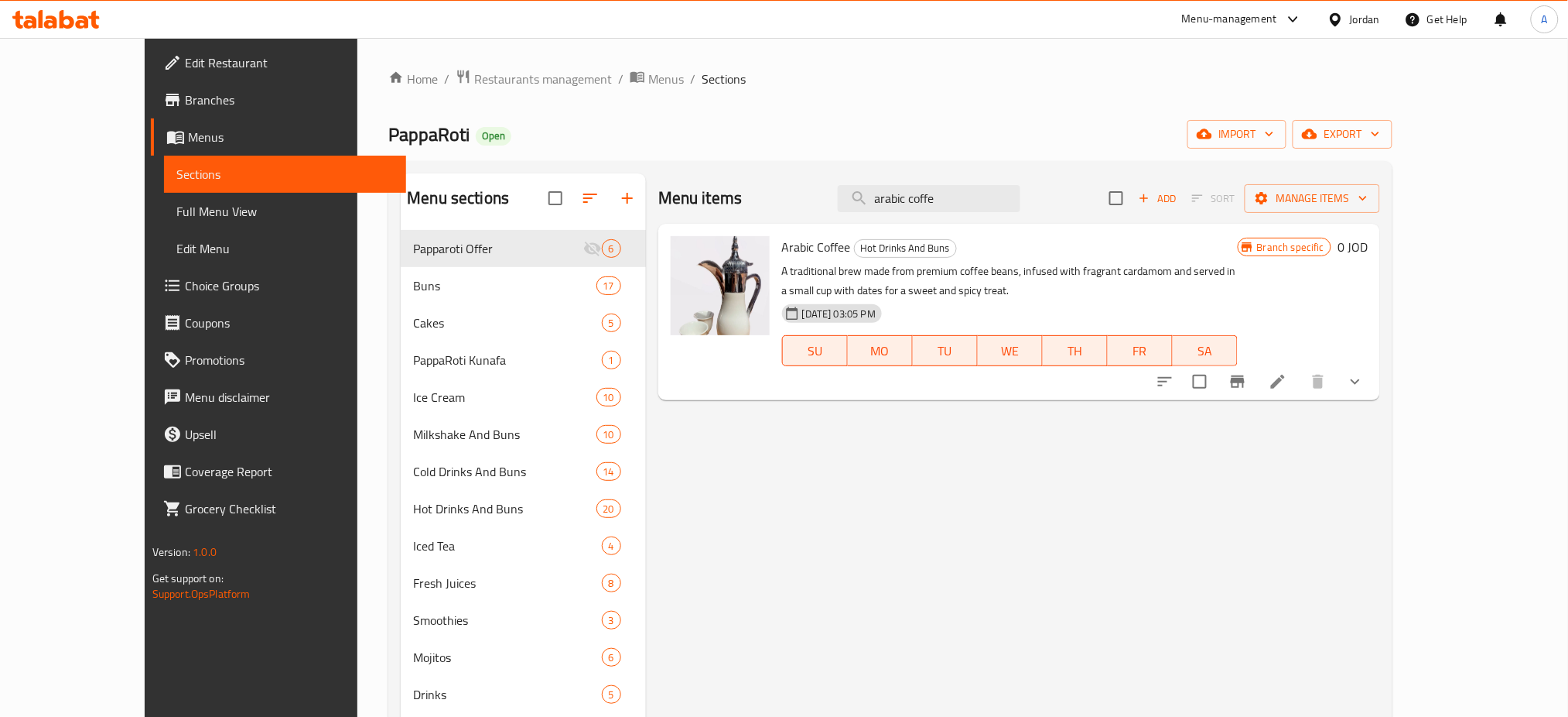
type input "arabic coffe"
click at [1300, 383] on li at bounding box center [1278, 381] width 44 height 28
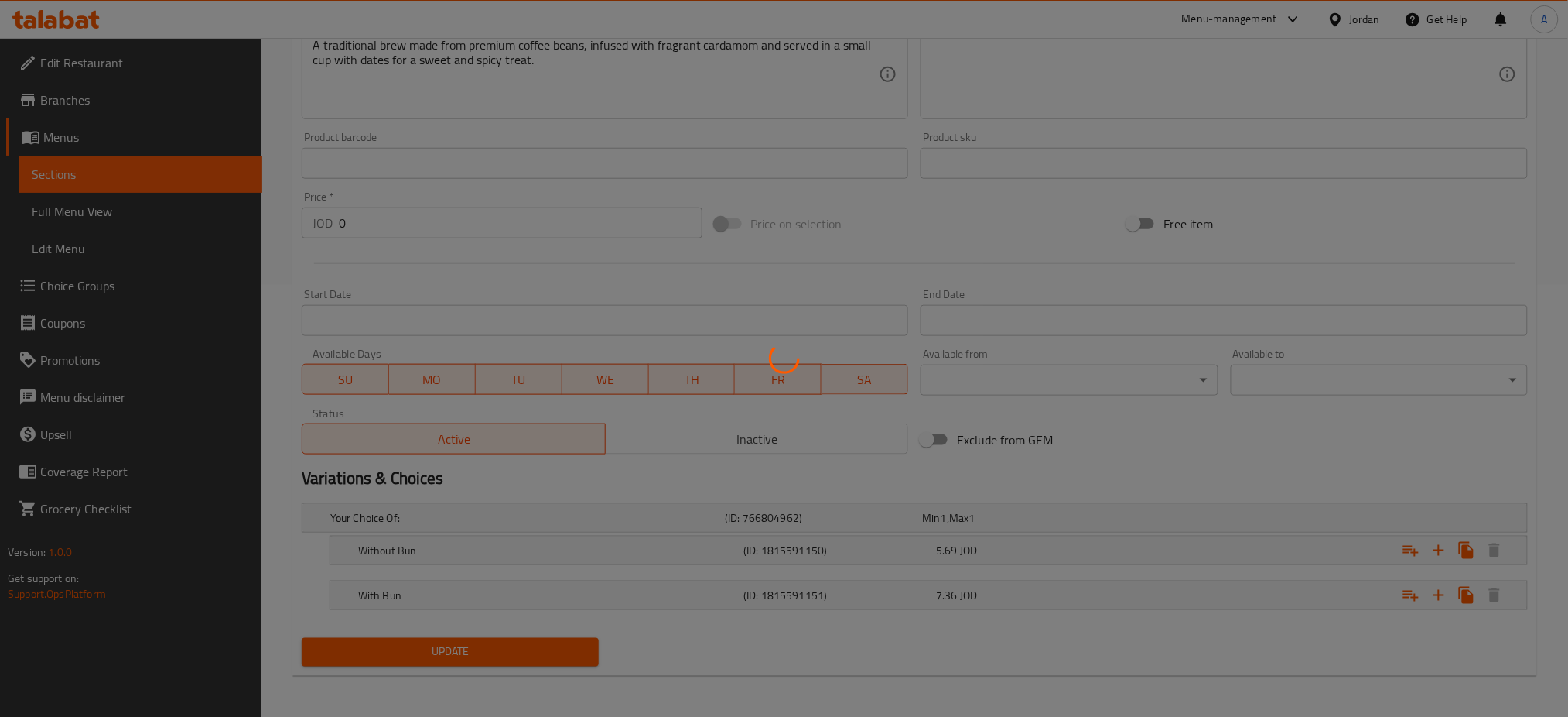
scroll to position [434, 0]
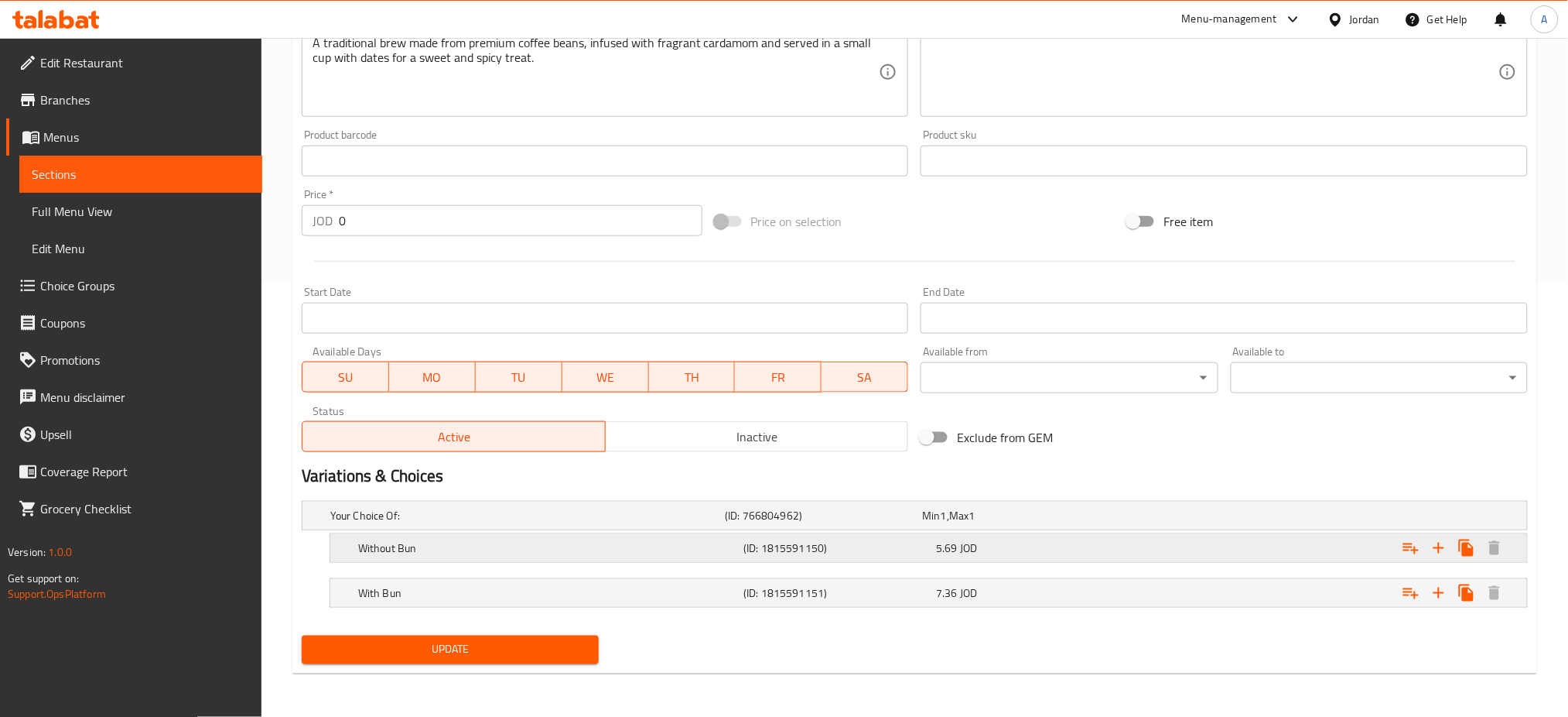
click at [1026, 563] on div "Without Bun (ID: 1815591150) 5.69 JOD" at bounding box center [933, 548] width 1157 height 34
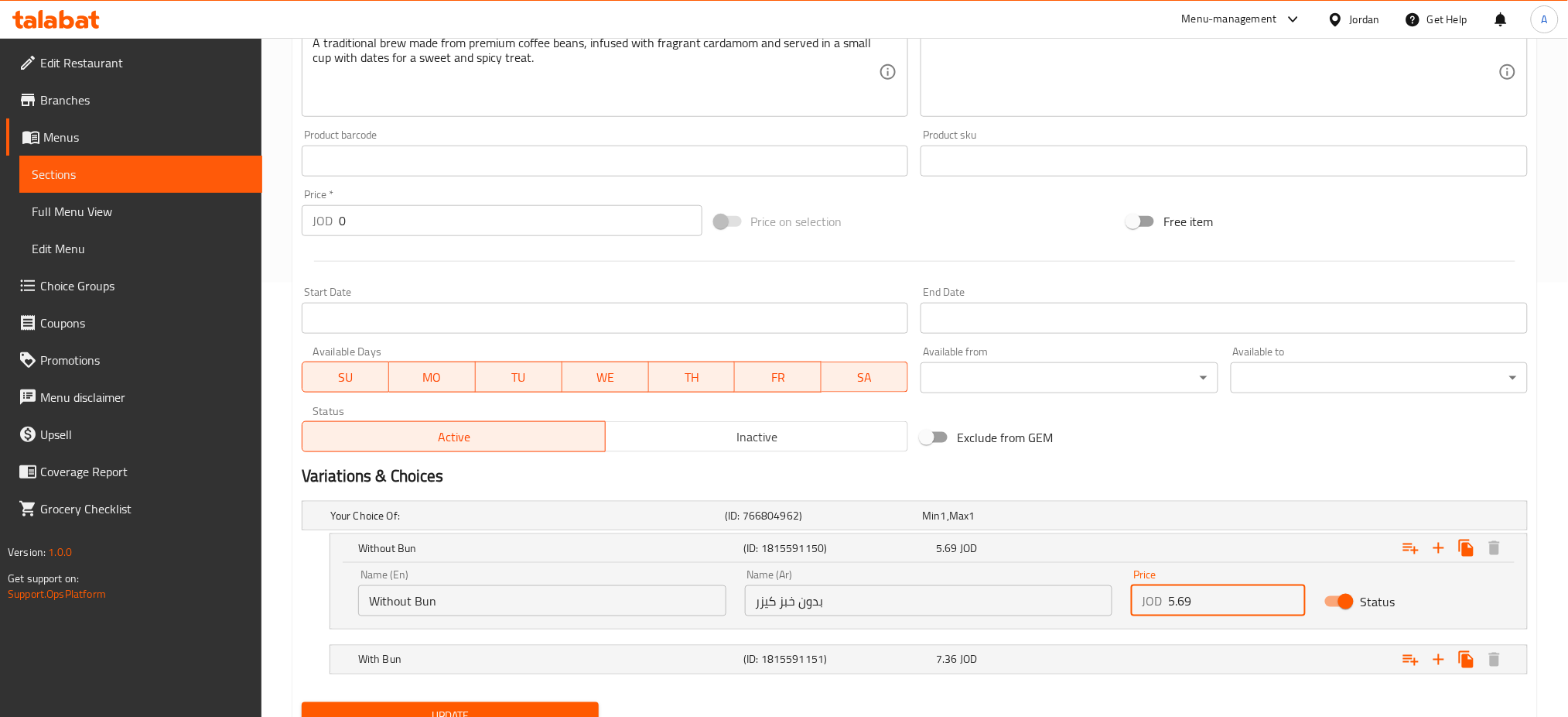
drag, startPoint x: 1208, startPoint y: 596, endPoint x: 1046, endPoint y: 589, distance: 162.2
click at [1046, 589] on div "Name (En) Without Bun Name (En) Name (Ar) بدون خبز كيزر Name (Ar) Price JOD 5.6…" at bounding box center [928, 592] width 1159 height 66
type input "6.5"
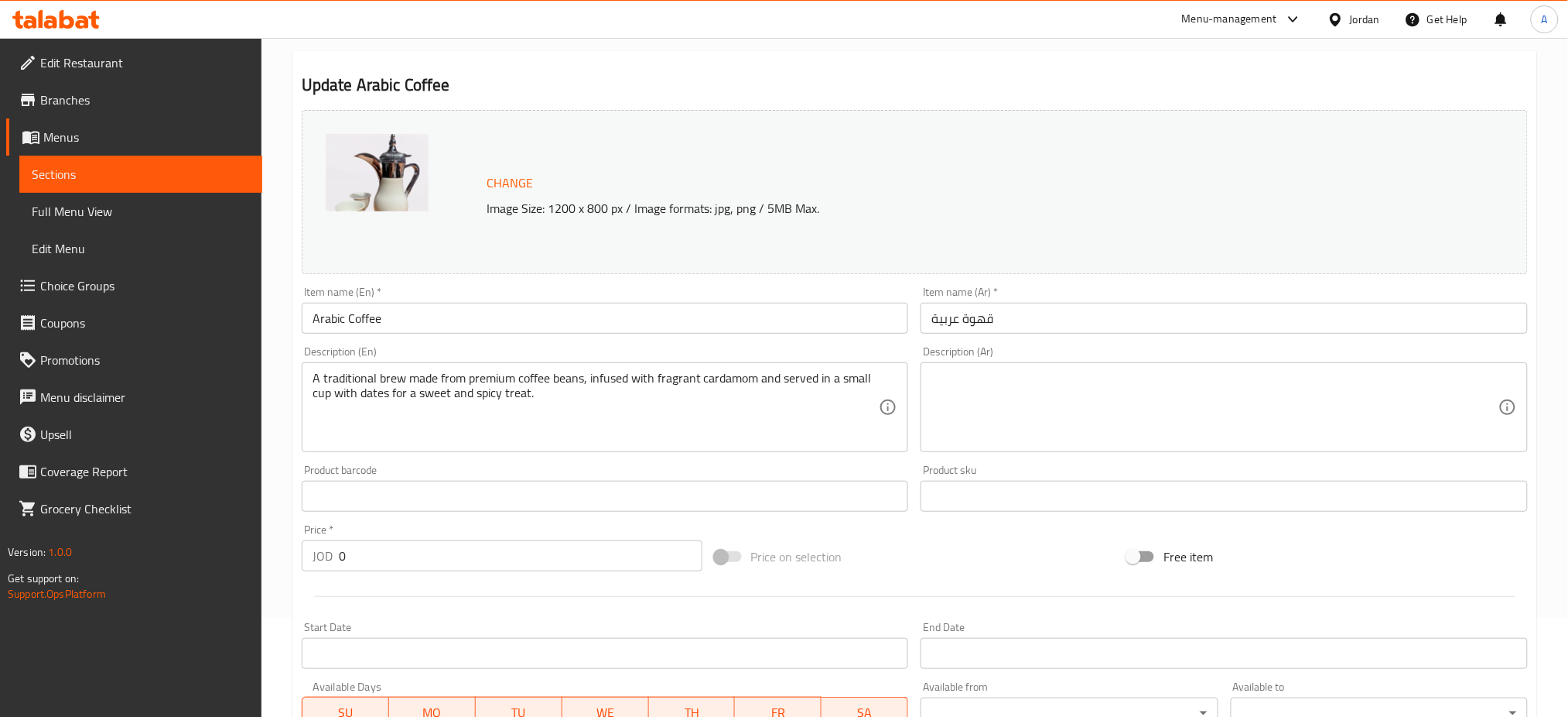
scroll to position [0, 0]
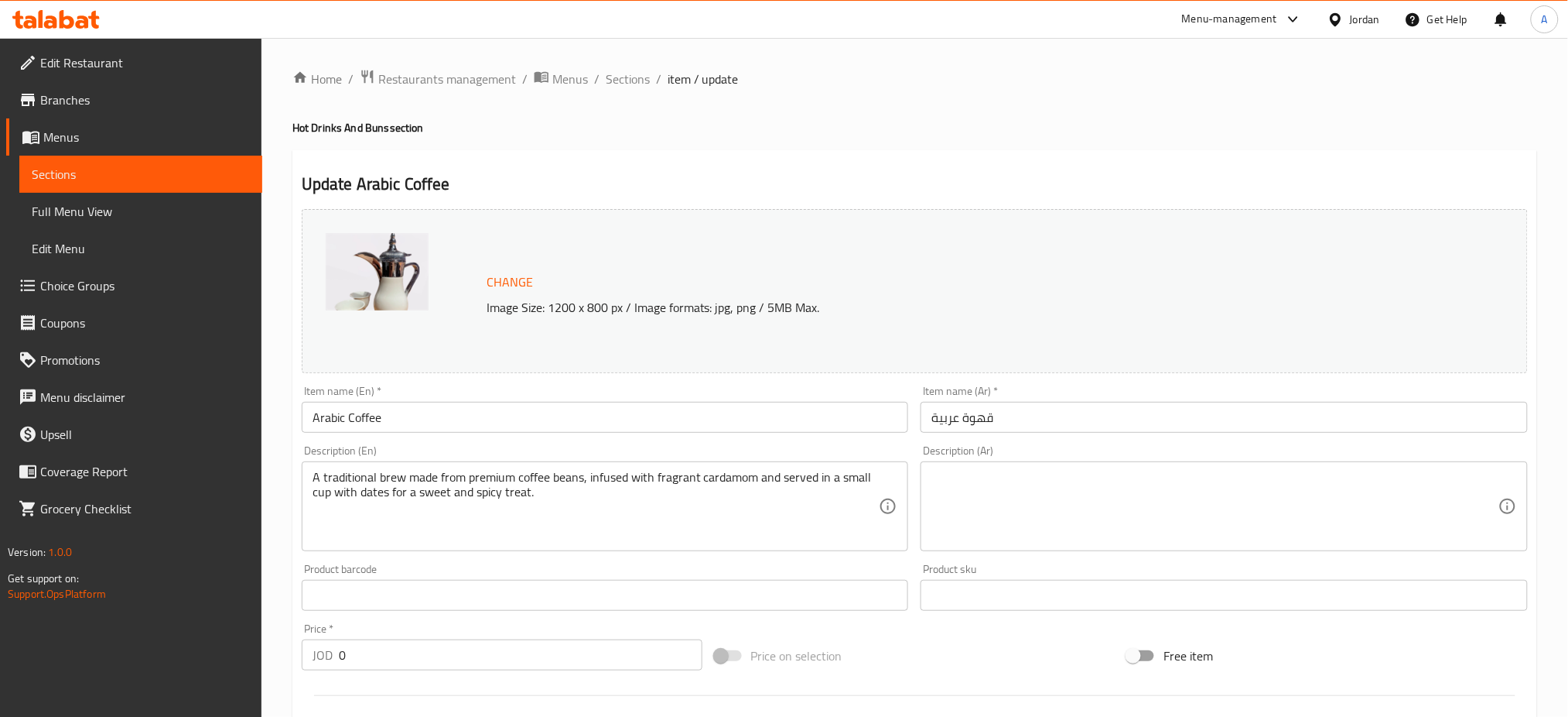
click at [626, 75] on span "Sections" at bounding box center [628, 79] width 44 height 18
